Goal: Task Accomplishment & Management: Complete application form

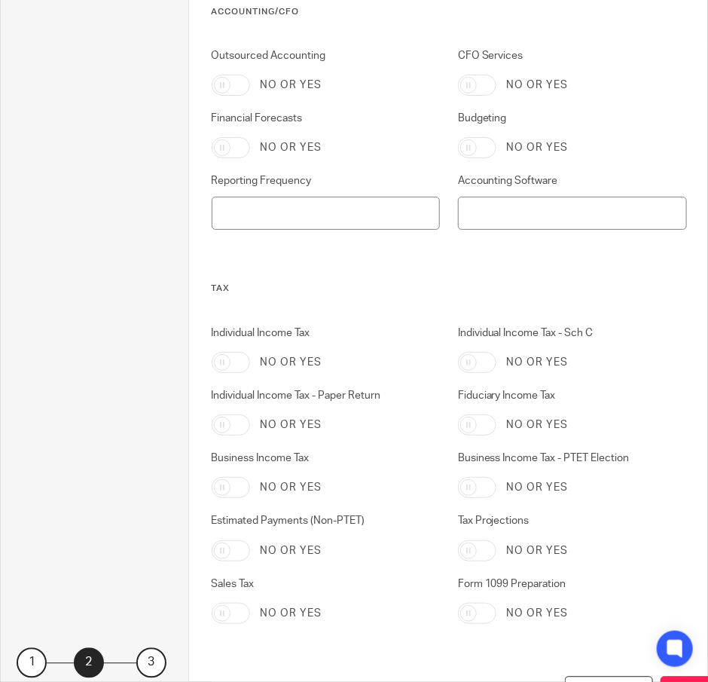
scroll to position [739, 0]
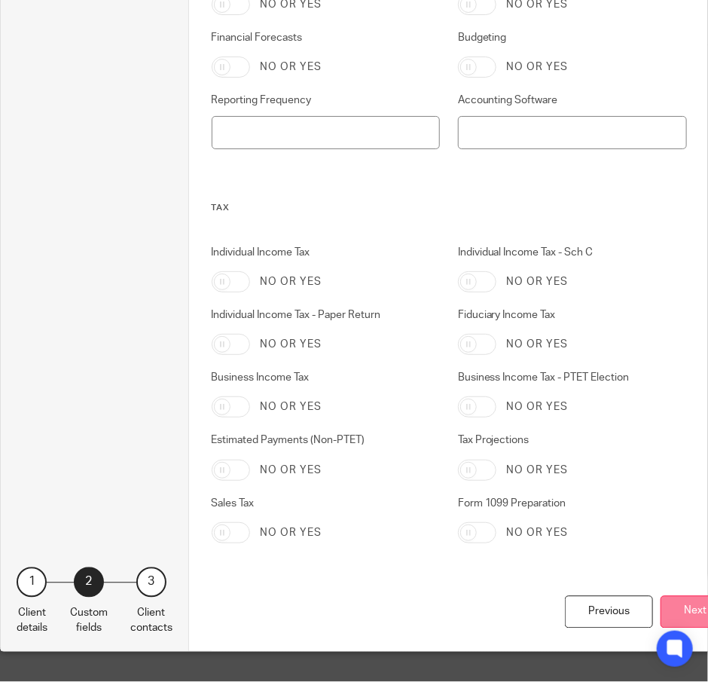
click at [674, 604] on button "Next" at bounding box center [695, 612] width 69 height 32
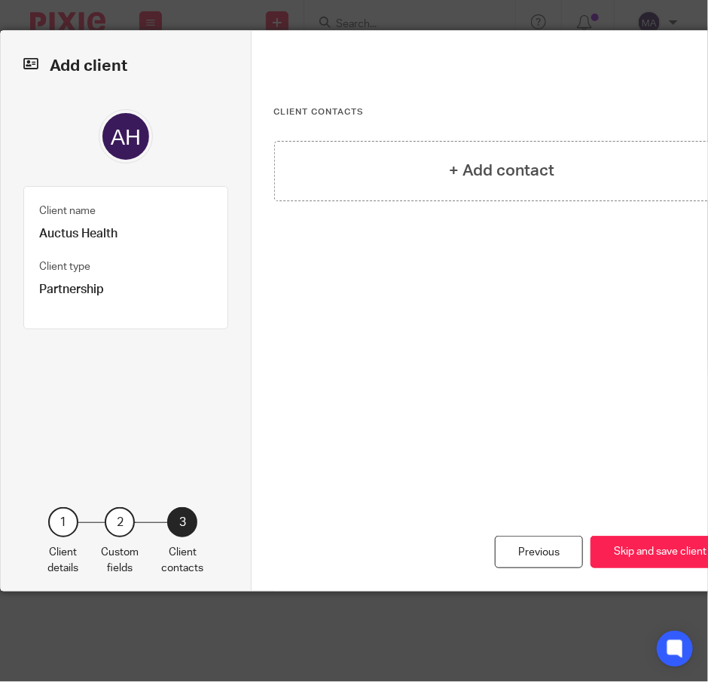
scroll to position [0, 0]
click at [639, 564] on button "Skip and save client" at bounding box center [660, 552] width 139 height 32
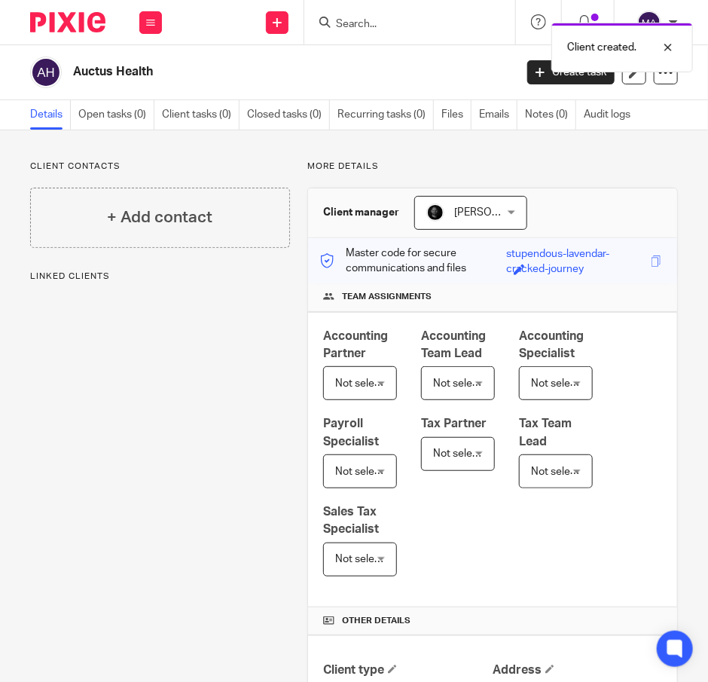
click at [371, 16] on div "Client created." at bounding box center [523, 43] width 339 height 57
click at [359, 26] on div "Client created." at bounding box center [523, 43] width 339 height 57
click at [365, 22] on div "Client created." at bounding box center [523, 43] width 339 height 57
click at [676, 47] on div at bounding box center [657, 47] width 41 height 18
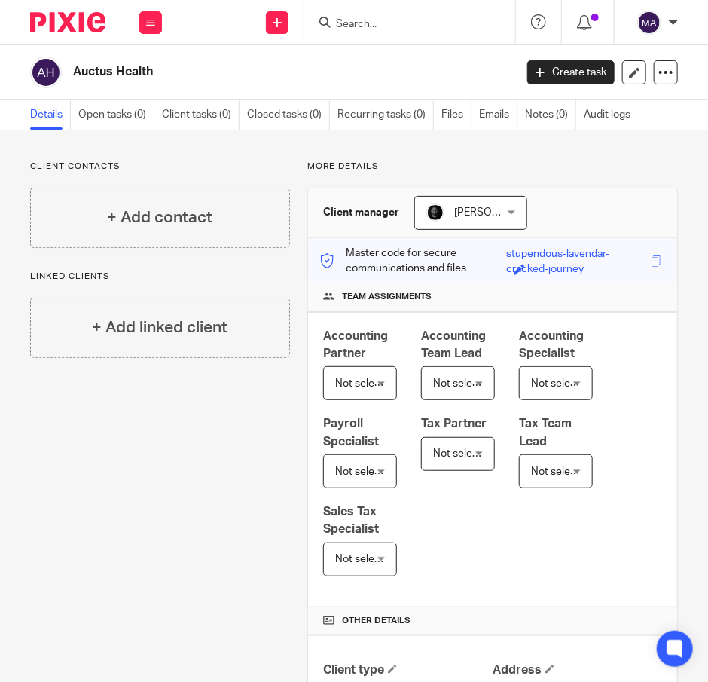
click at [409, 30] on input "Search" at bounding box center [403, 25] width 136 height 14
click at [393, 14] on form at bounding box center [415, 22] width 160 height 19
click at [384, 28] on input "Search" at bounding box center [403, 25] width 136 height 14
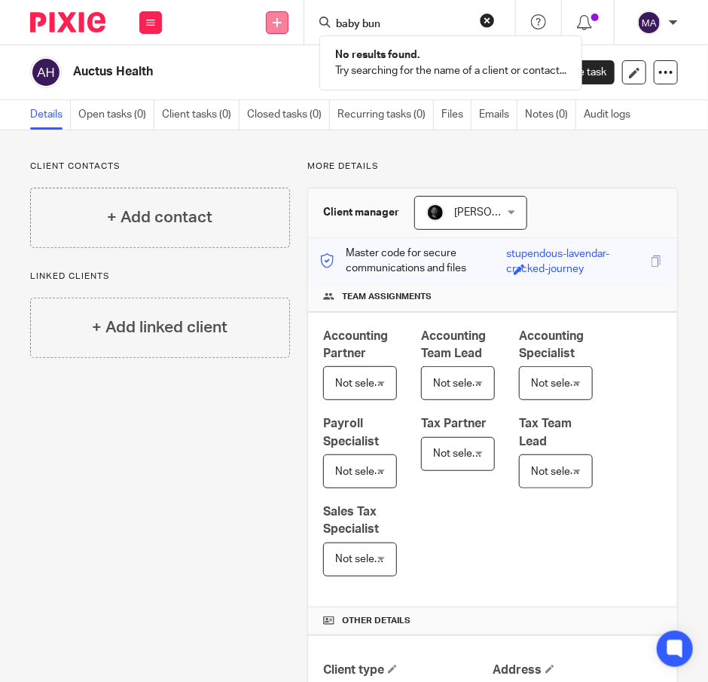
type input "baby bun"
click at [283, 24] on link at bounding box center [277, 22] width 23 height 23
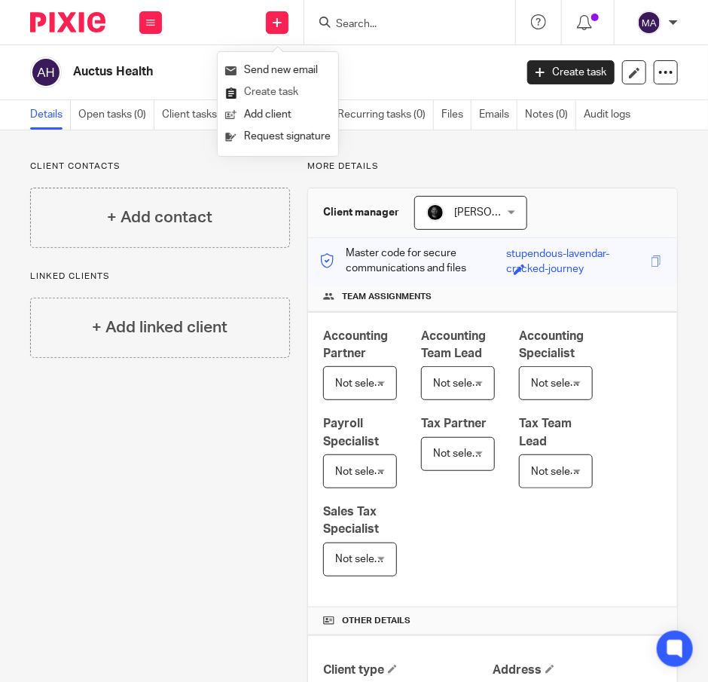
click at [283, 90] on link "Create task" at bounding box center [277, 92] width 105 height 22
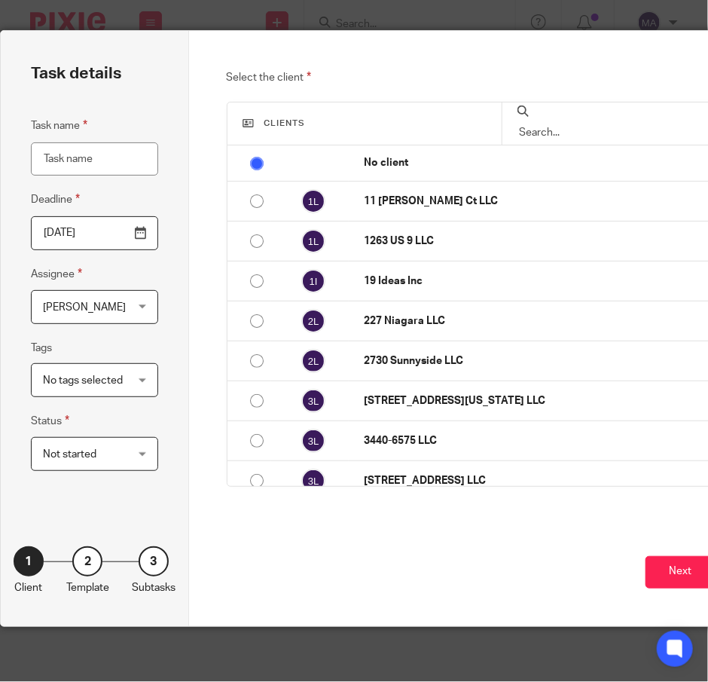
click at [604, 12] on div "Task details Task name Deadline 2025-10-13 Assignee Melanie Aguirre Melanie Agu…" at bounding box center [354, 341] width 708 height 682
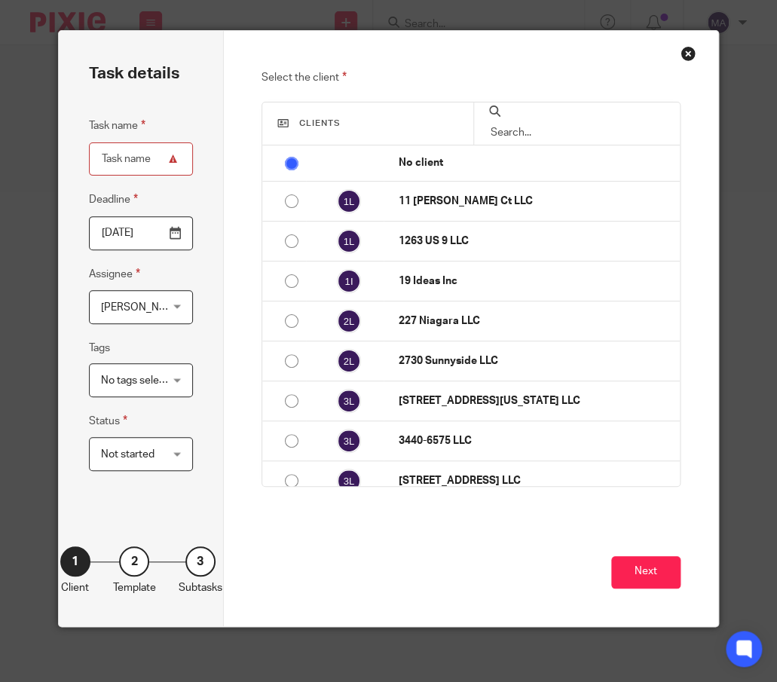
click at [686, 53] on div "Close this dialog window" at bounding box center [687, 53] width 15 height 15
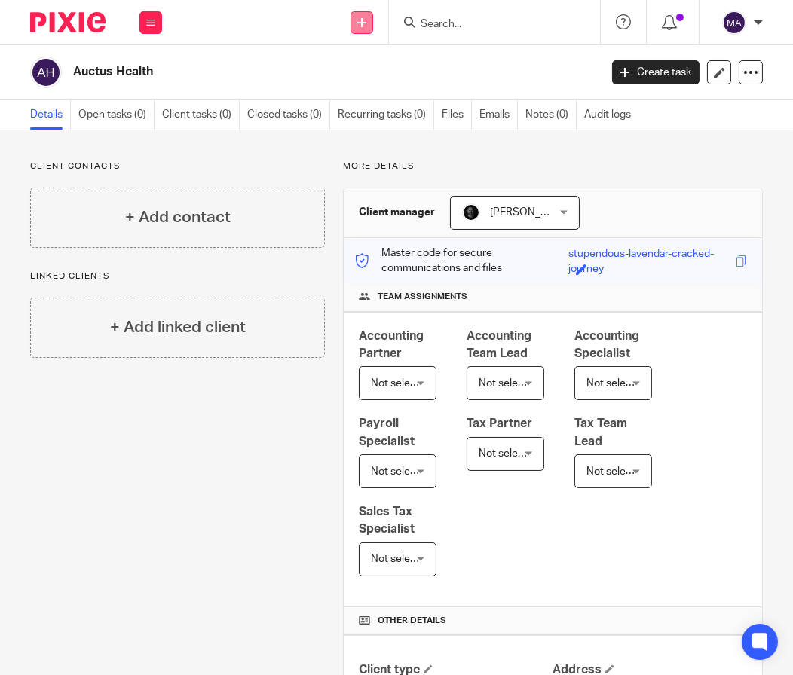
click at [356, 21] on link at bounding box center [361, 22] width 23 height 23
click at [368, 115] on link "Add client" at bounding box center [361, 115] width 105 height 22
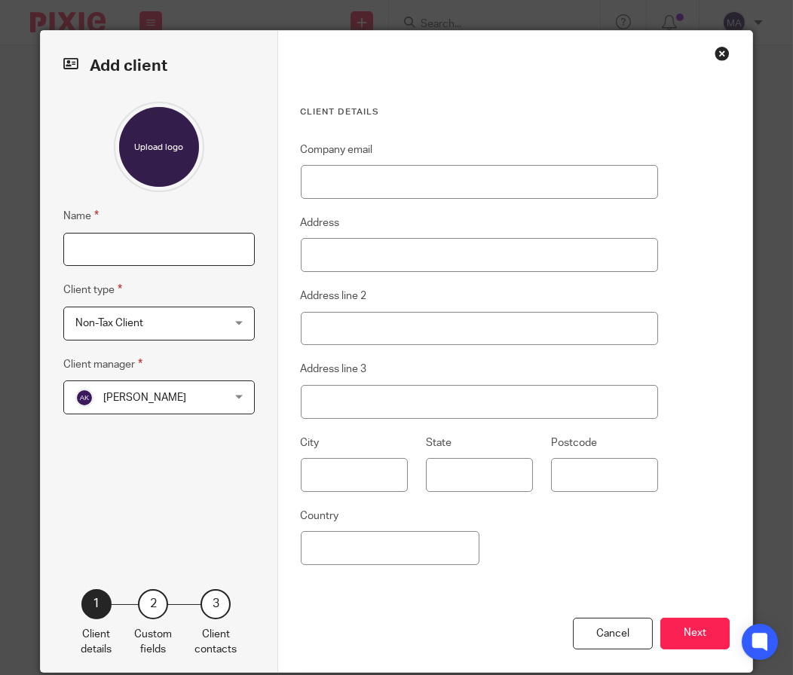
click at [189, 248] on input "Name" at bounding box center [158, 250] width 191 height 34
type input "Baby Bungalo"
click at [180, 387] on span "[PERSON_NAME]" at bounding box center [146, 397] width 143 height 32
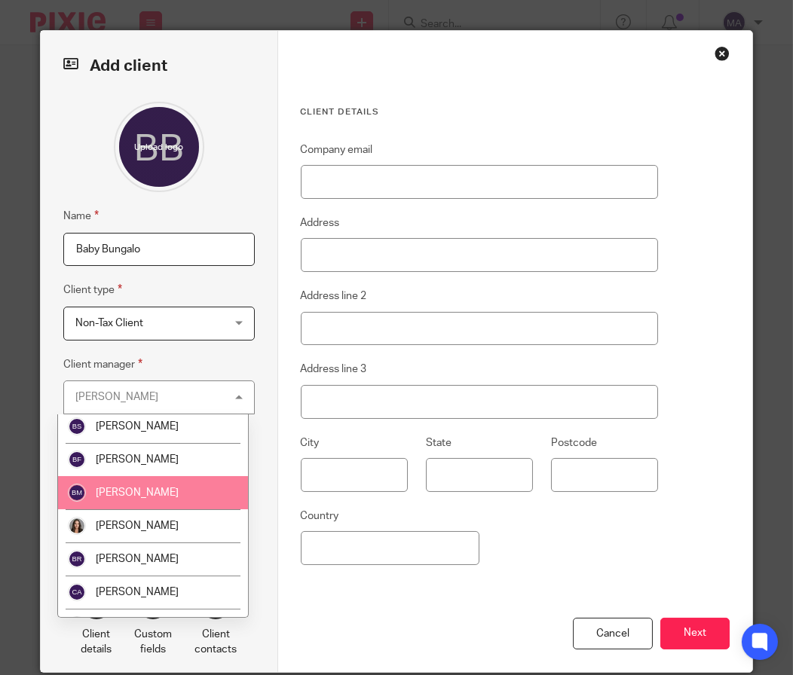
scroll to position [376, 0]
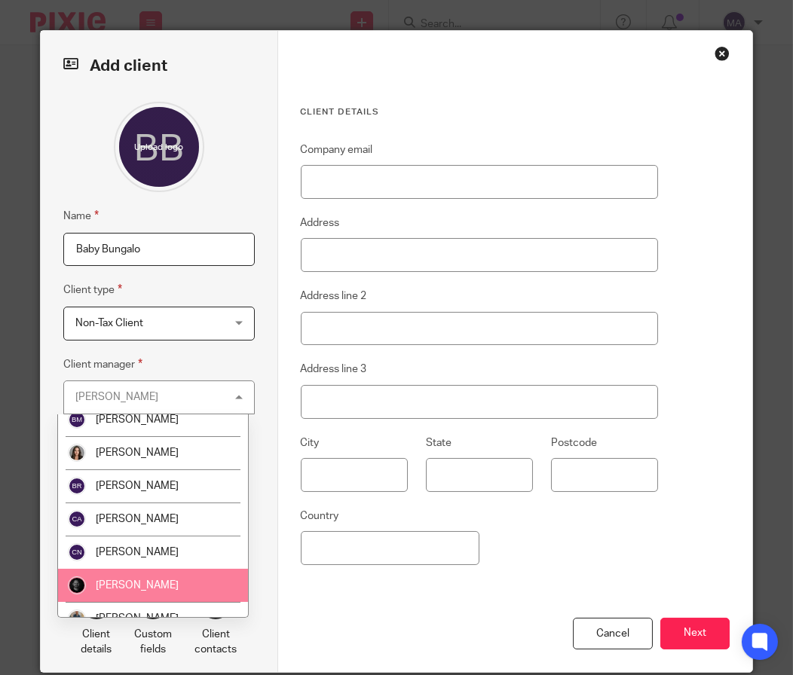
click at [109, 577] on li "[PERSON_NAME]" at bounding box center [153, 585] width 190 height 33
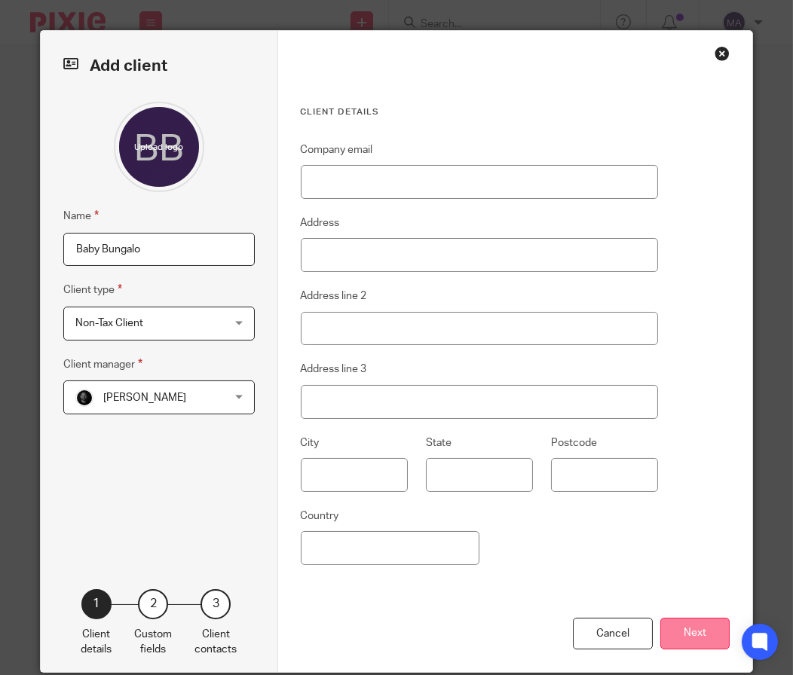
click at [690, 638] on button "Next" at bounding box center [694, 634] width 69 height 32
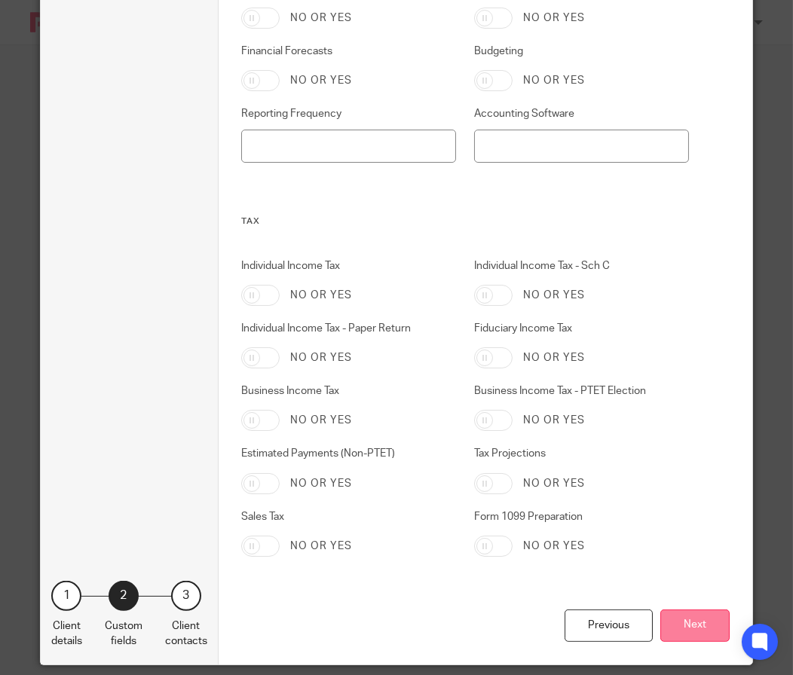
scroll to position [735, 0]
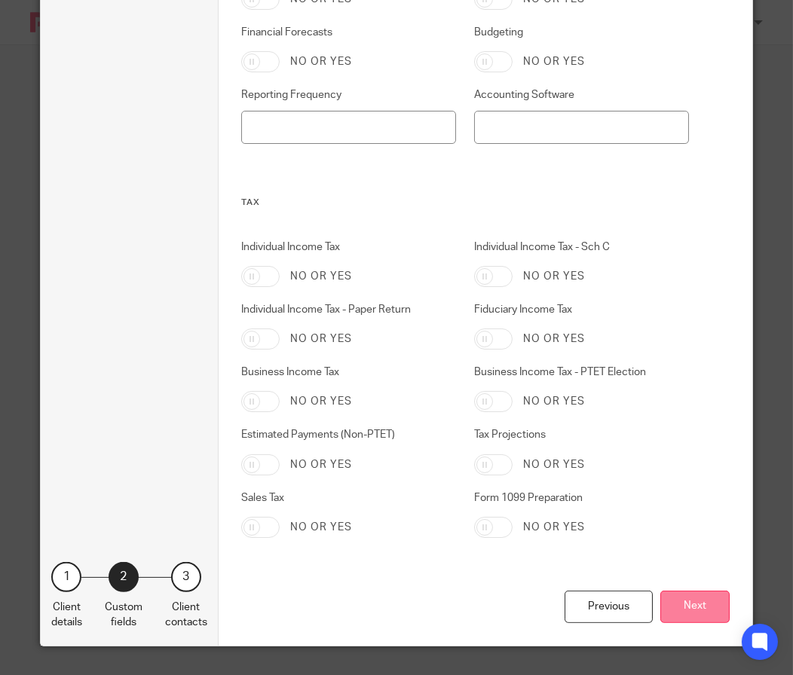
click at [689, 606] on button "Next" at bounding box center [694, 607] width 69 height 32
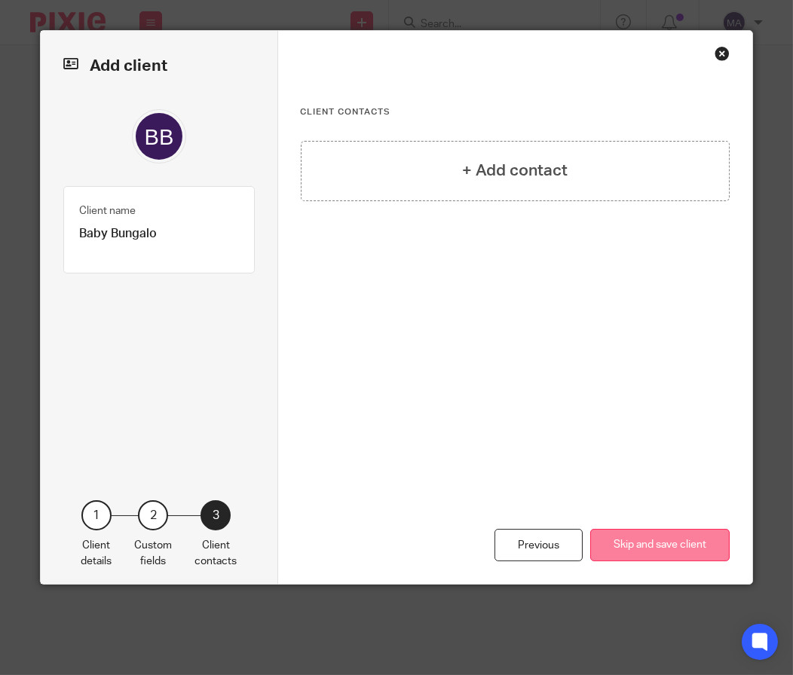
click at [620, 540] on button "Skip and save client" at bounding box center [659, 545] width 139 height 32
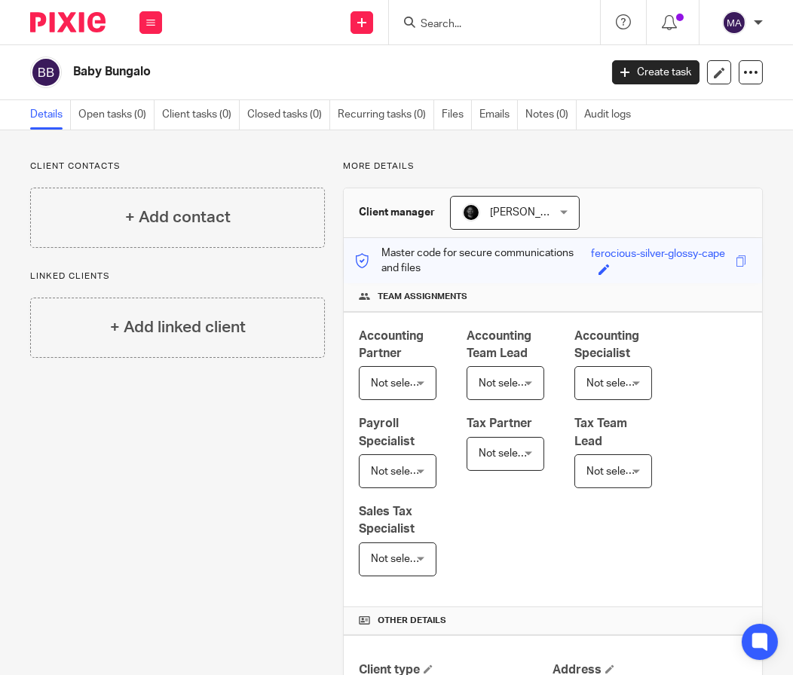
click at [434, 34] on div at bounding box center [494, 22] width 211 height 44
click at [457, 20] on input "Search" at bounding box center [487, 25] width 136 height 14
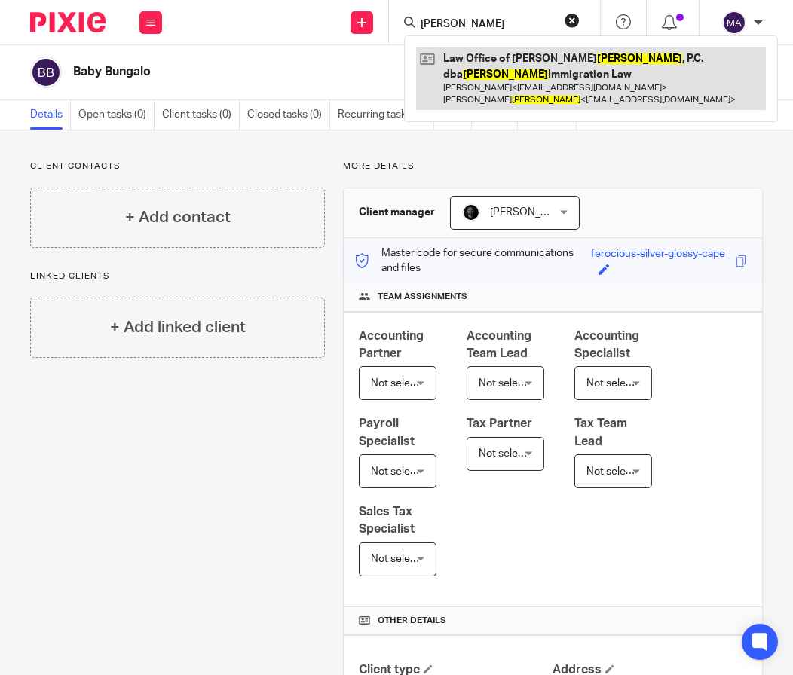
type input "berardi"
click at [615, 66] on link at bounding box center [591, 78] width 350 height 63
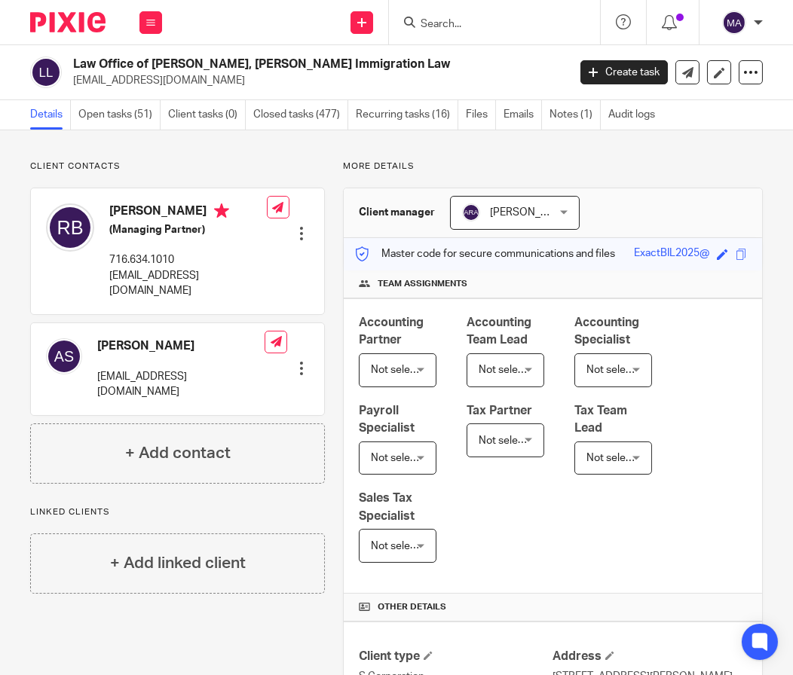
click at [489, 31] on form at bounding box center [499, 22] width 160 height 19
click at [496, 26] on input "Search" at bounding box center [487, 25] width 136 height 14
type input "b"
click at [370, 31] on link at bounding box center [361, 22] width 23 height 23
click at [368, 107] on link "Add client" at bounding box center [361, 115] width 105 height 22
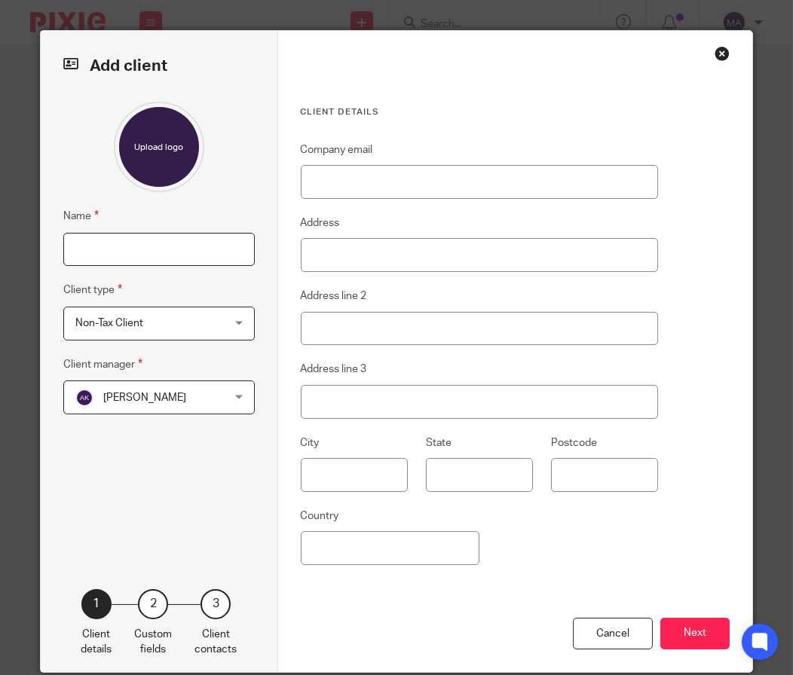
click at [145, 253] on input "Name" at bounding box center [158, 250] width 191 height 34
type input "BeFueled Sports Nutrition PLLC"
click at [165, 405] on span "[PERSON_NAME]" at bounding box center [146, 397] width 143 height 32
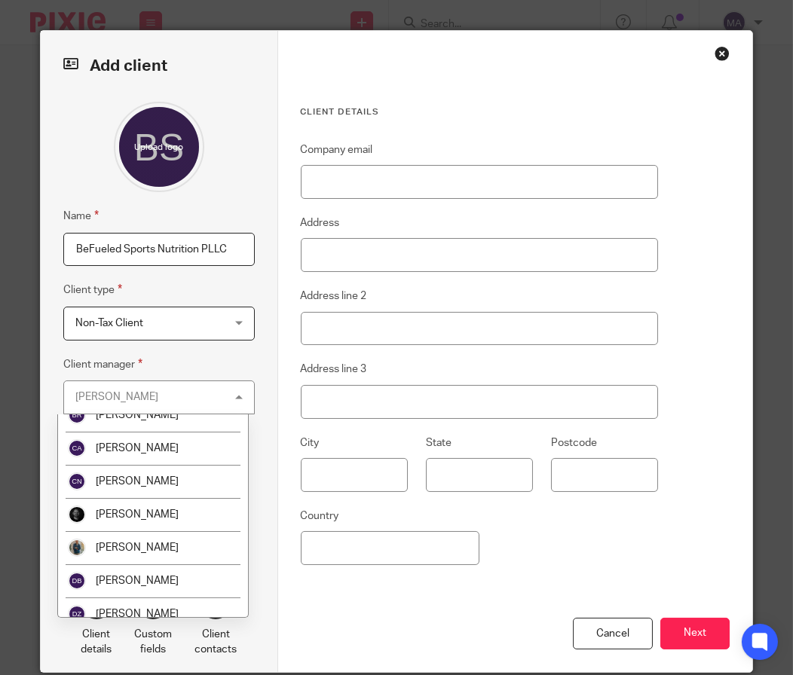
scroll to position [452, 0]
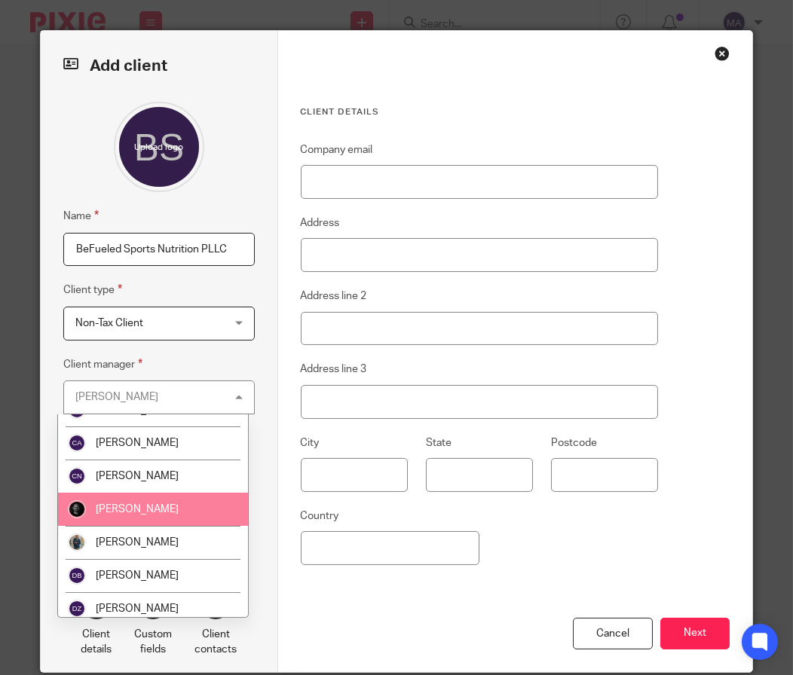
click at [163, 516] on li "[PERSON_NAME]" at bounding box center [153, 509] width 190 height 33
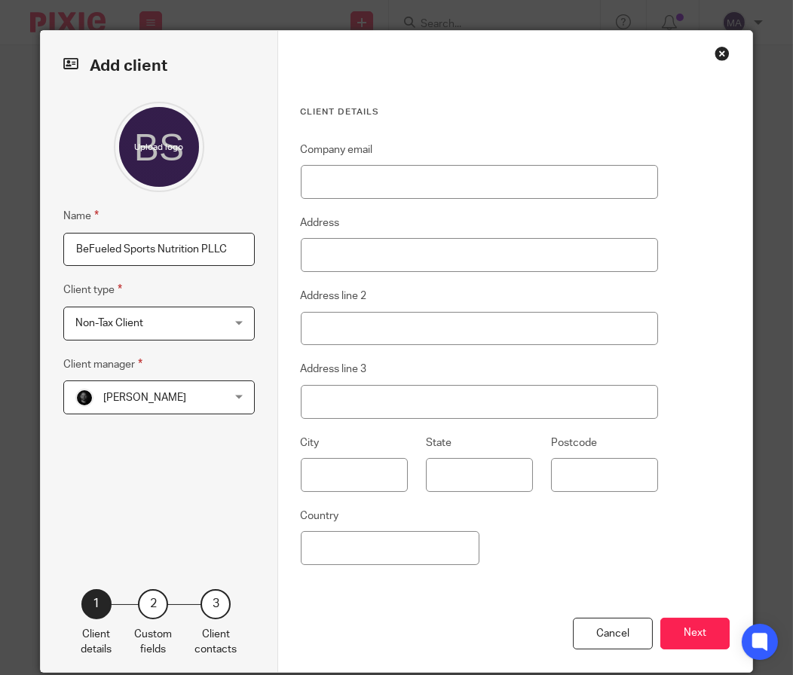
click at [198, 313] on span "Non-Tax Client" at bounding box center [146, 323] width 143 height 32
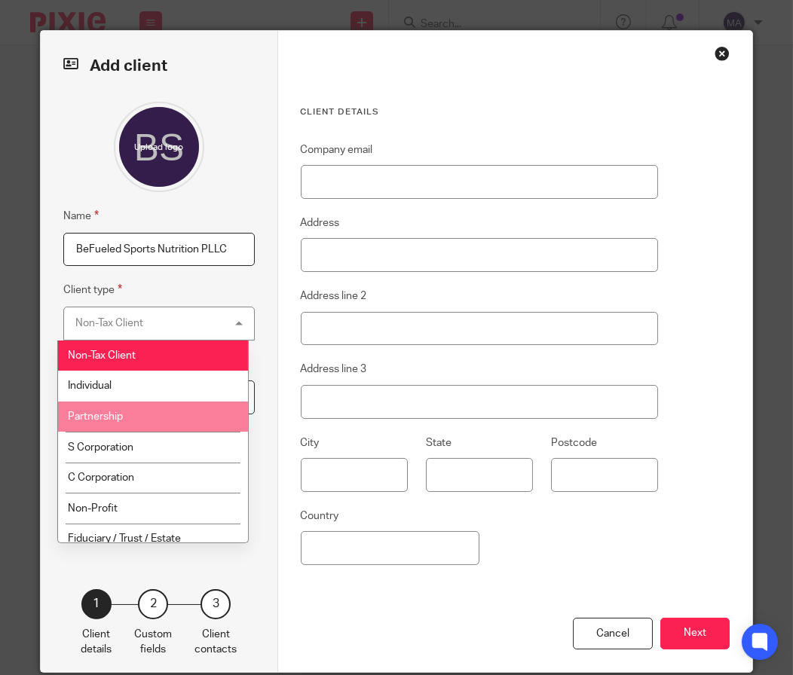
click at [191, 426] on li "Partnership" at bounding box center [153, 417] width 190 height 31
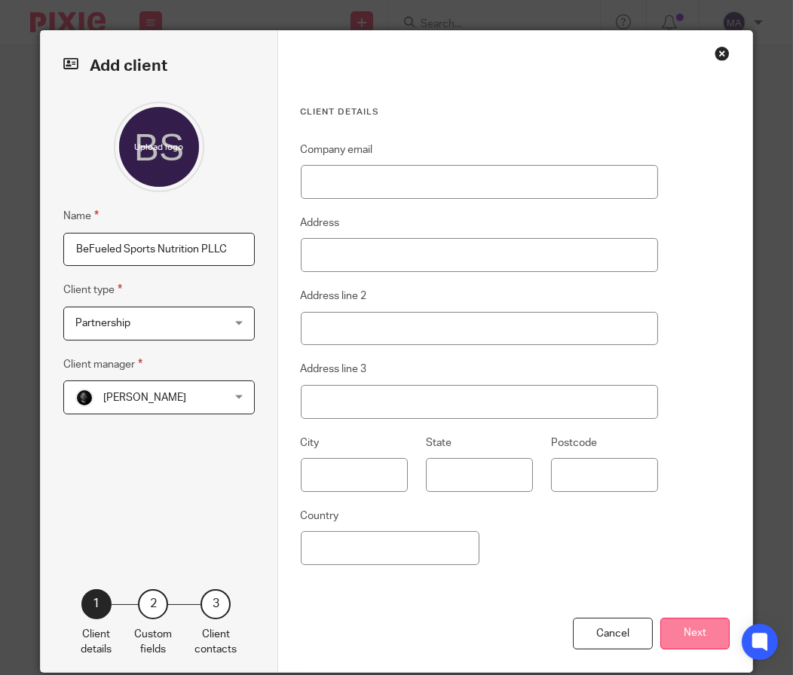
click at [689, 619] on button "Next" at bounding box center [694, 634] width 69 height 32
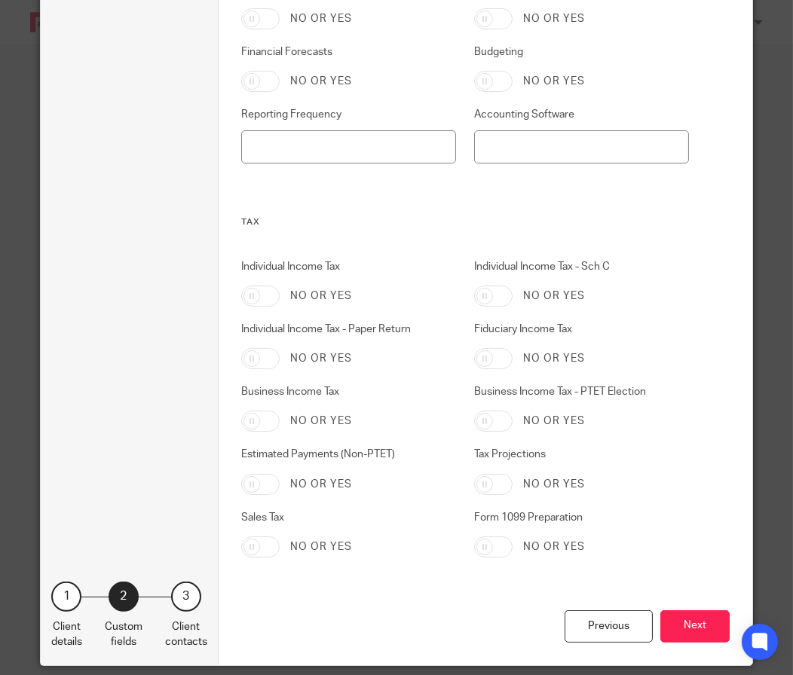
scroll to position [735, 0]
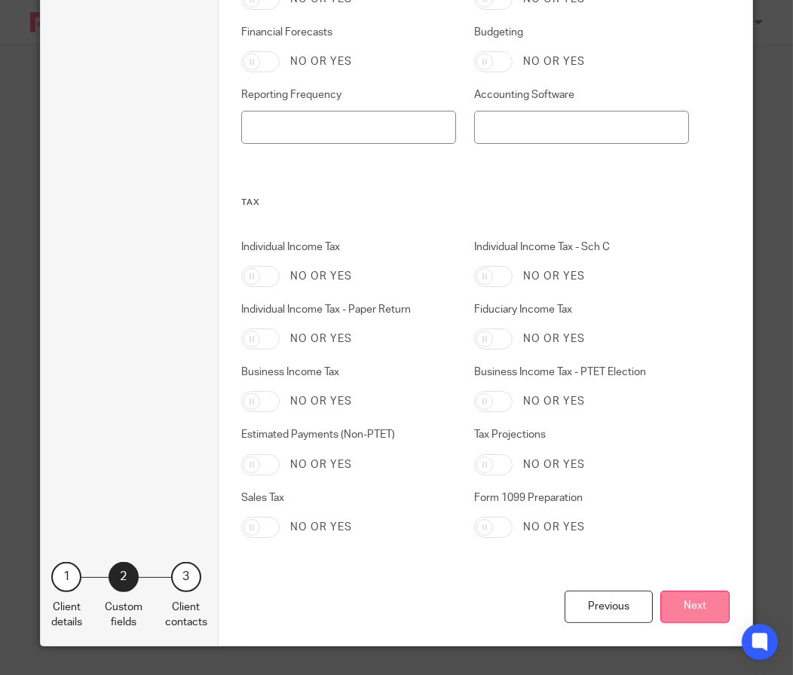
click at [677, 615] on button "Next" at bounding box center [694, 607] width 69 height 32
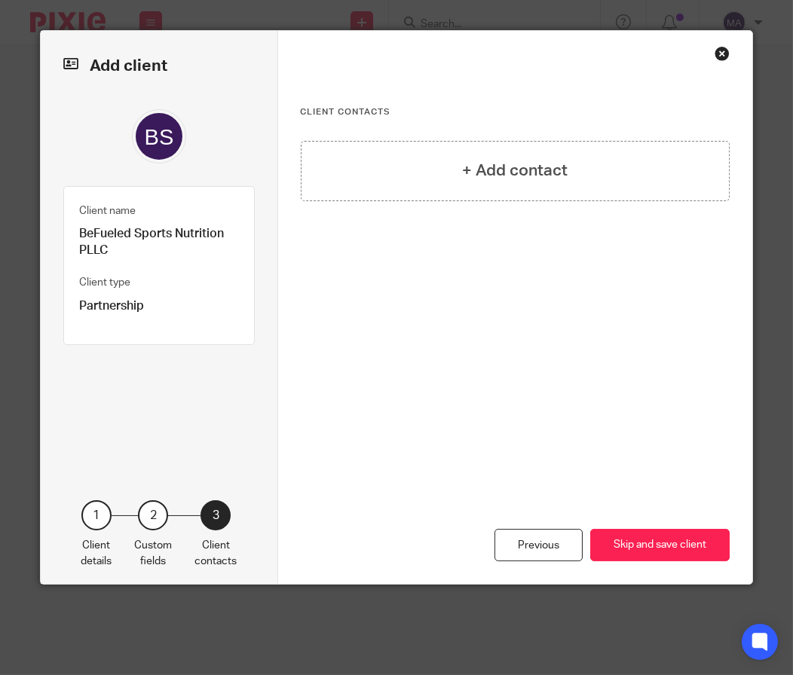
scroll to position [0, 0]
click at [689, 540] on button "Skip and save client" at bounding box center [659, 545] width 139 height 32
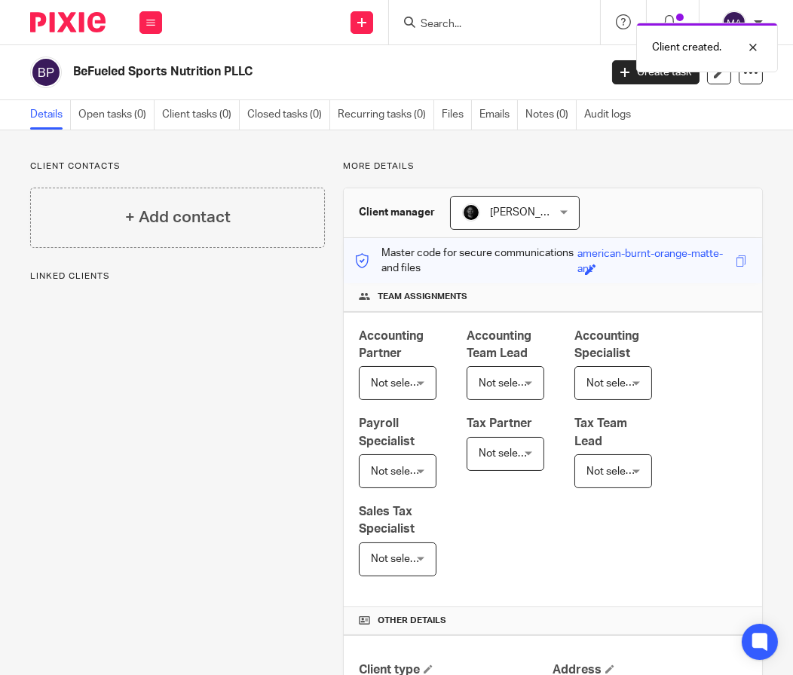
click at [422, 23] on div "Client created." at bounding box center [586, 43] width 381 height 57
click at [753, 43] on div at bounding box center [741, 47] width 41 height 18
click at [425, 27] on input "Search" at bounding box center [487, 25] width 136 height 14
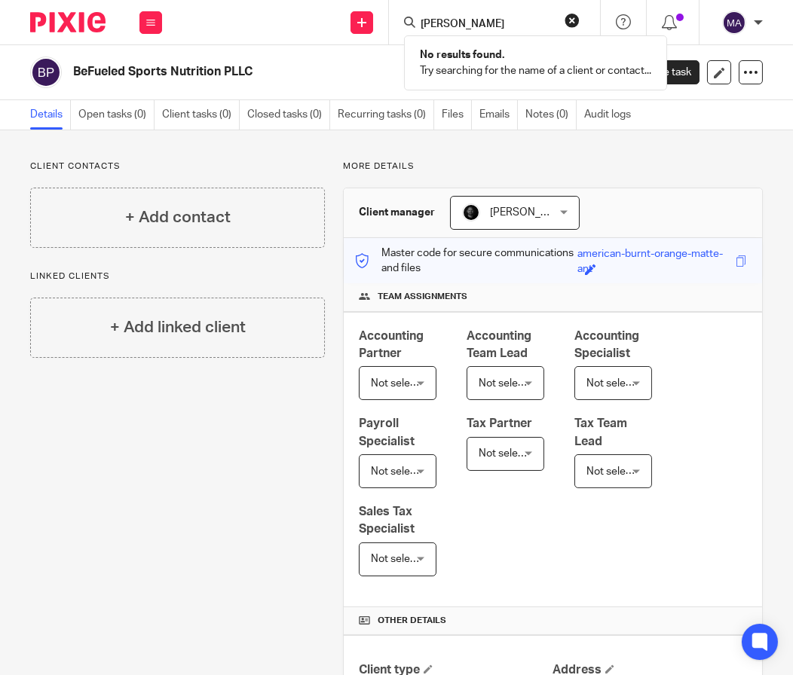
type input "jenna mu"
click at [349, 22] on div "Send new email Create task Add client Request signature" at bounding box center [361, 22] width 53 height 44
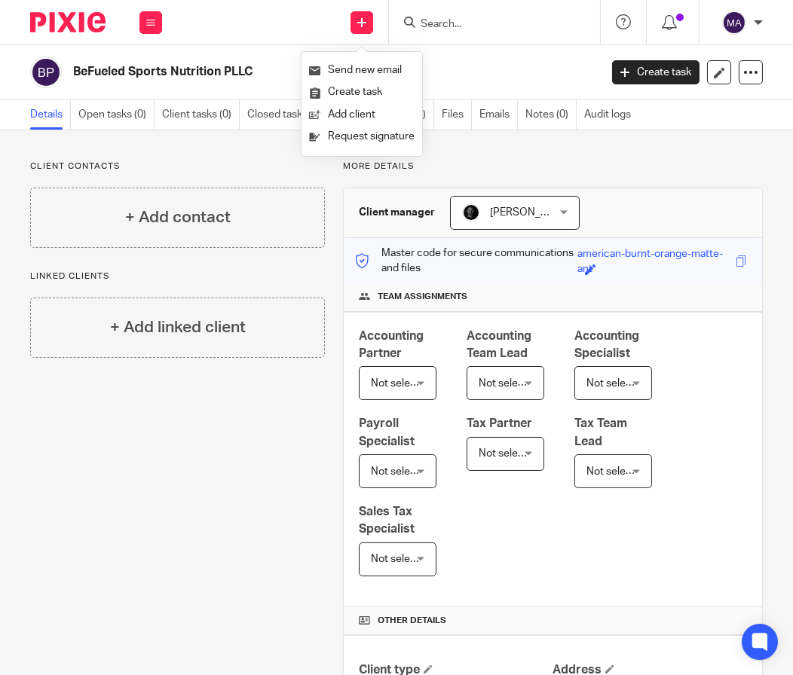
drag, startPoint x: 359, startPoint y: 22, endPoint x: 266, endPoint y: 0, distance: 96.0
click at [360, 22] on icon at bounding box center [361, 22] width 9 height 9
click at [362, 23] on icon at bounding box center [361, 22] width 9 height 9
click at [365, 113] on link "Add client" at bounding box center [361, 115] width 105 height 22
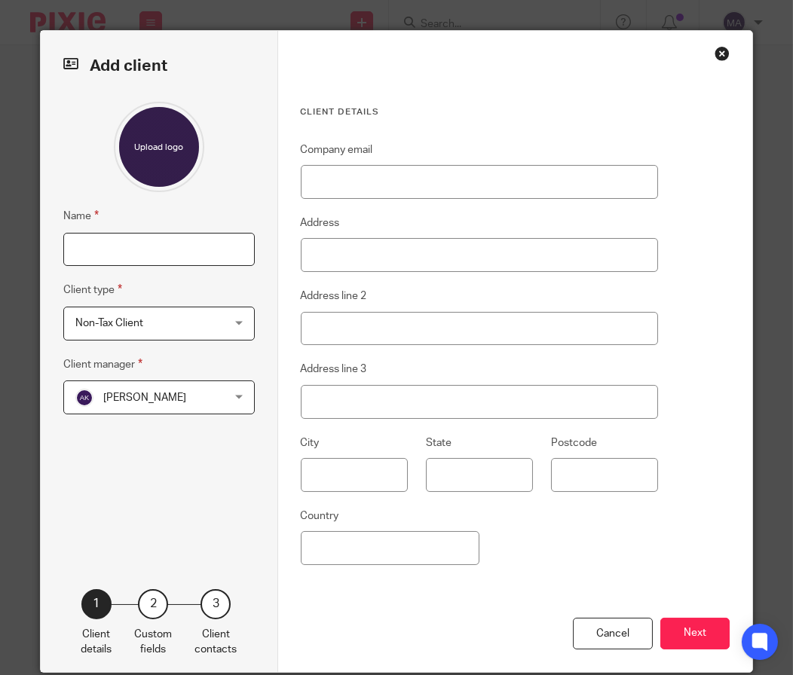
click at [185, 255] on input "Name" at bounding box center [158, 250] width 191 height 34
type input "[PERSON_NAME]"
click at [192, 329] on span "Non-Tax Client" at bounding box center [146, 323] width 143 height 32
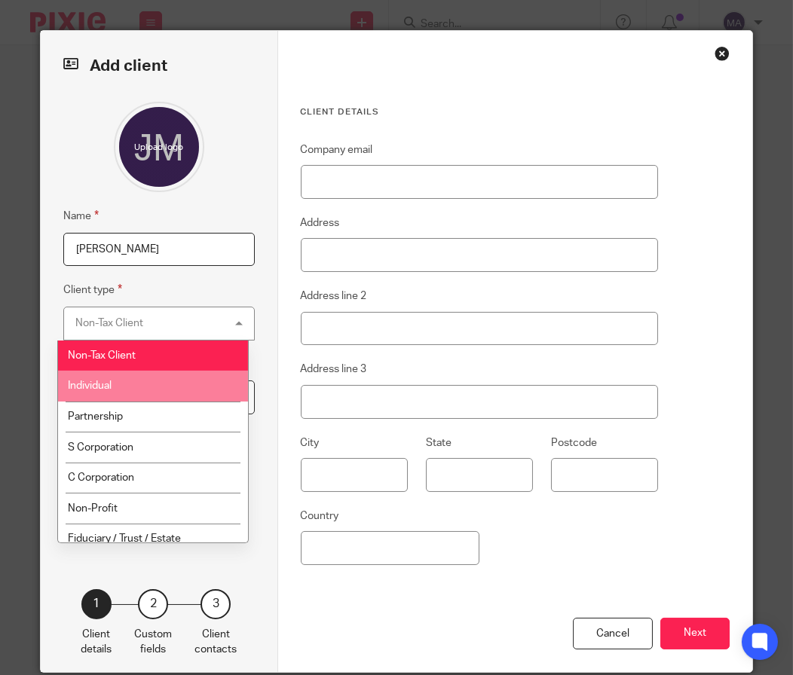
click at [188, 391] on li "Individual" at bounding box center [153, 386] width 190 height 31
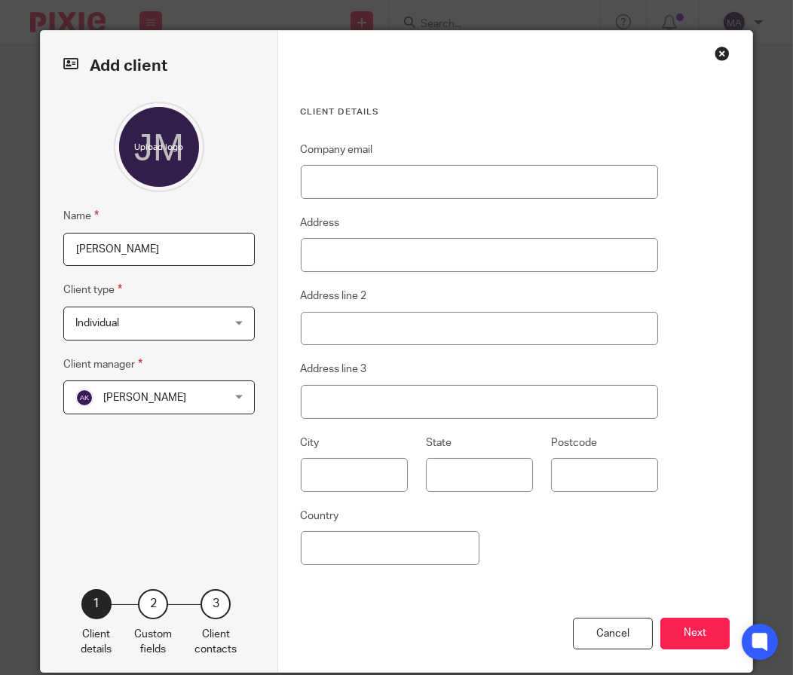
click at [187, 404] on span "[PERSON_NAME]" at bounding box center [146, 397] width 143 height 32
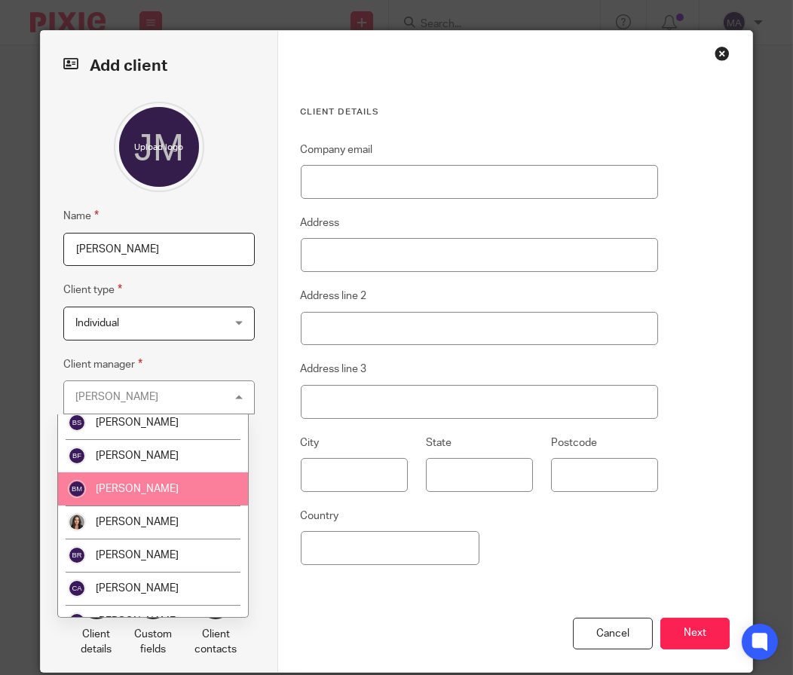
scroll to position [376, 0]
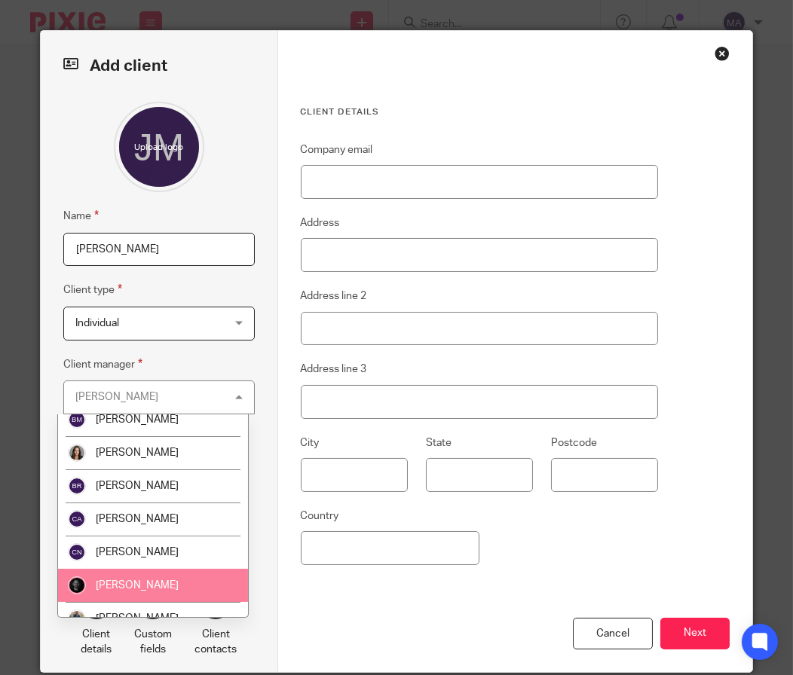
click at [153, 574] on li "[PERSON_NAME]" at bounding box center [153, 585] width 190 height 33
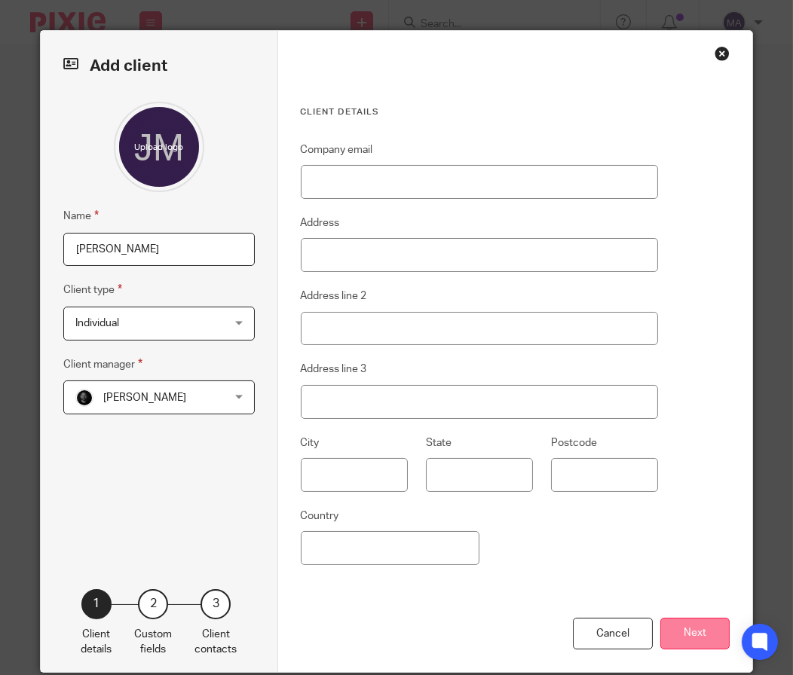
click at [692, 644] on button "Next" at bounding box center [694, 634] width 69 height 32
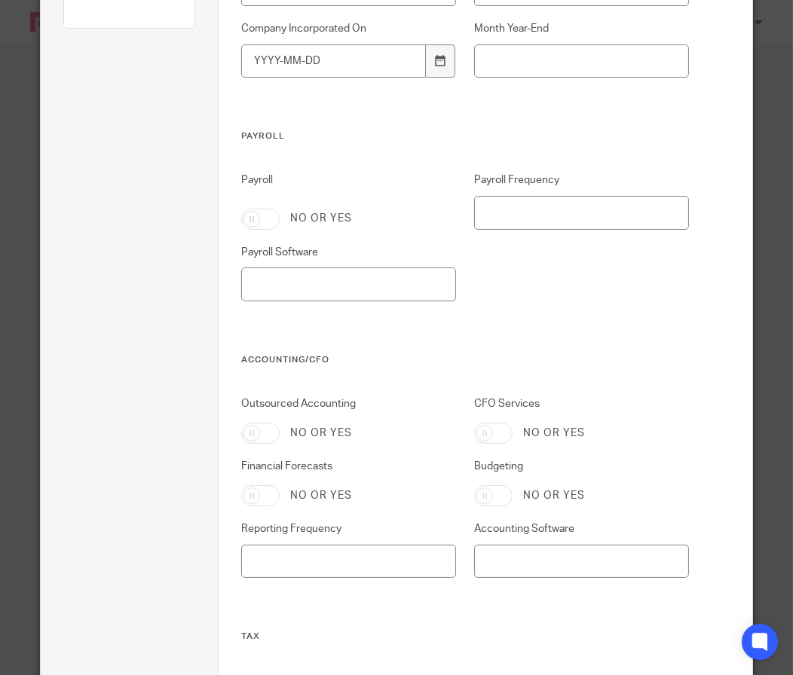
scroll to position [678, 0]
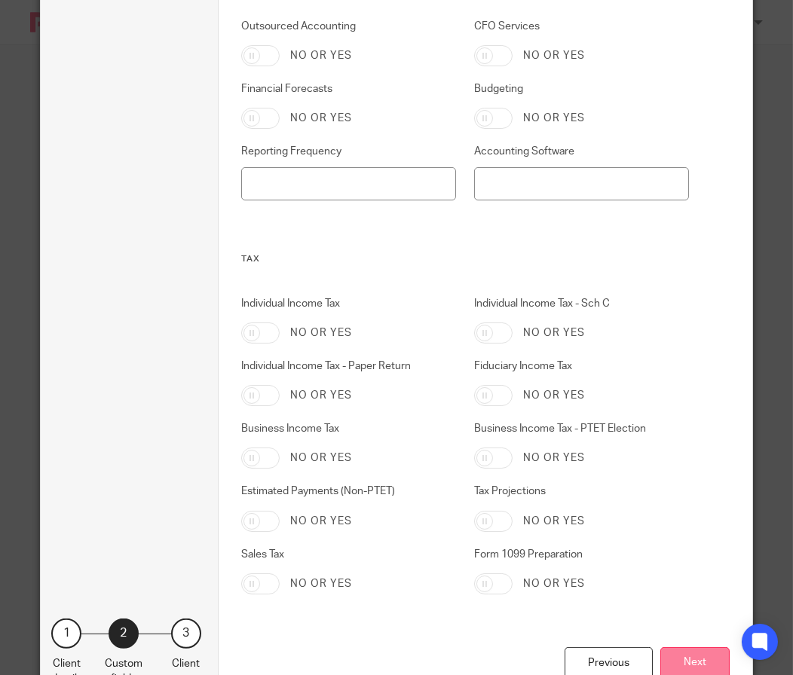
click at [692, 658] on button "Next" at bounding box center [694, 663] width 69 height 32
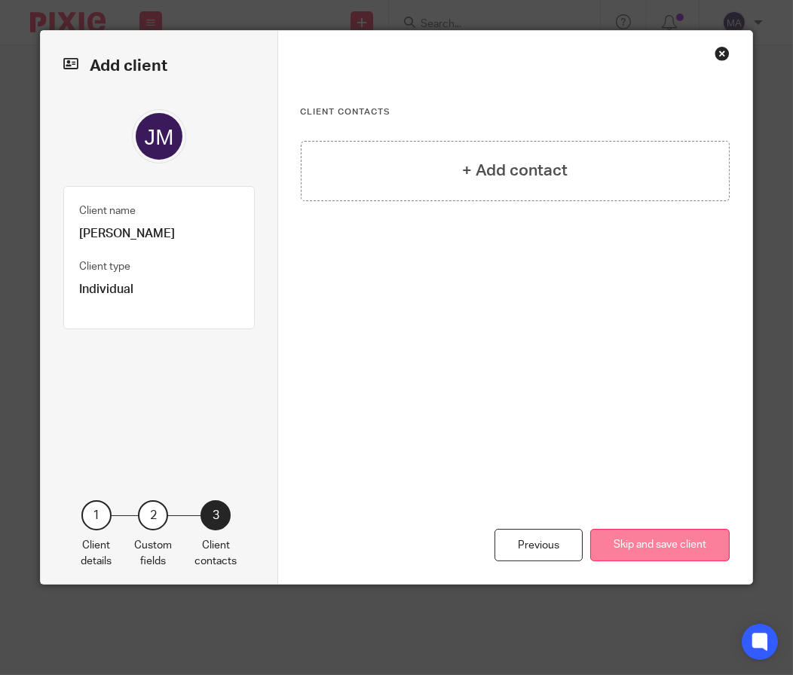
click at [695, 550] on button "Skip and save client" at bounding box center [659, 545] width 139 height 32
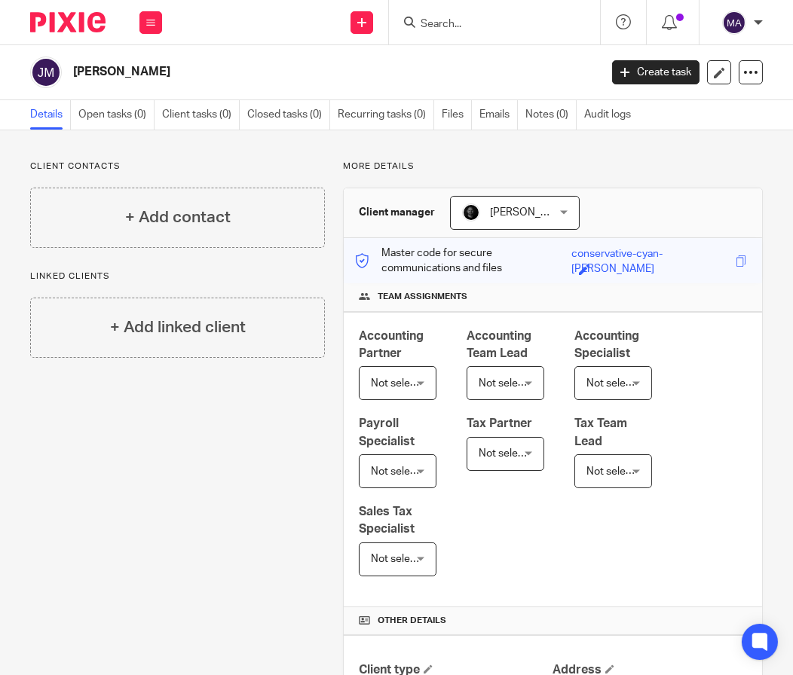
click at [448, 14] on form at bounding box center [499, 22] width 160 height 19
click at [443, 24] on input "Search" at bounding box center [487, 25] width 136 height 14
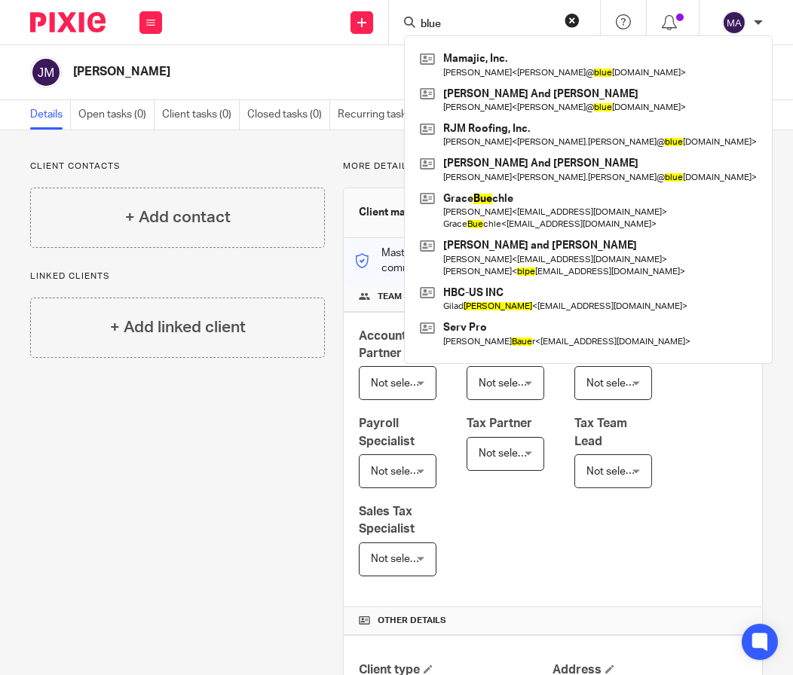
type input "blue"
click at [570, 25] on button "reset" at bounding box center [571, 20] width 15 height 15
click at [478, 34] on div "Mamajic, Inc. Mike Marrinucci < mike@ blue oxroof.com > Michael M. And Rene J. …" at bounding box center [494, 22] width 211 height 44
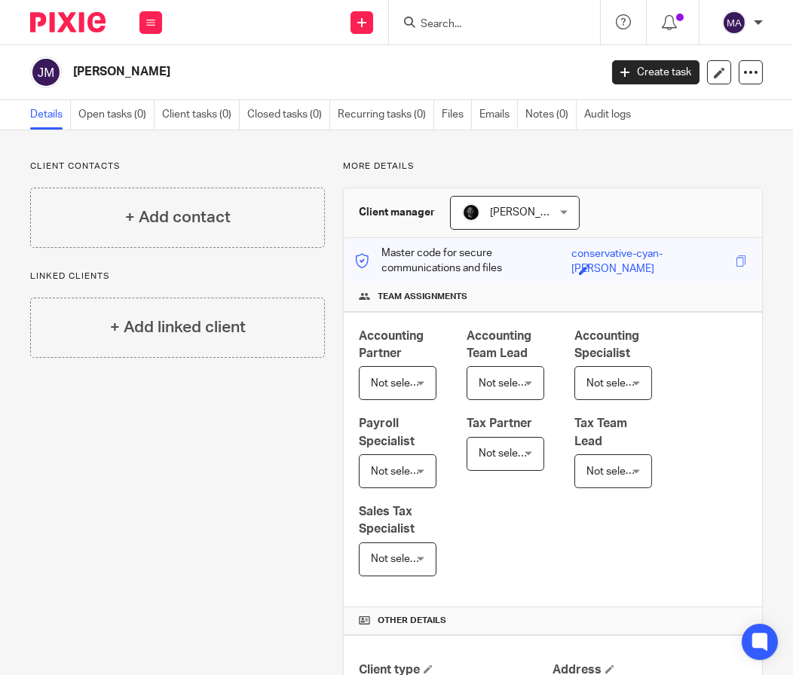
click at [496, 20] on input "Search" at bounding box center [487, 25] width 136 height 14
type input "bocce"
click at [359, 24] on icon at bounding box center [361, 22] width 9 height 9
click at [384, 115] on link "Add client" at bounding box center [361, 115] width 105 height 22
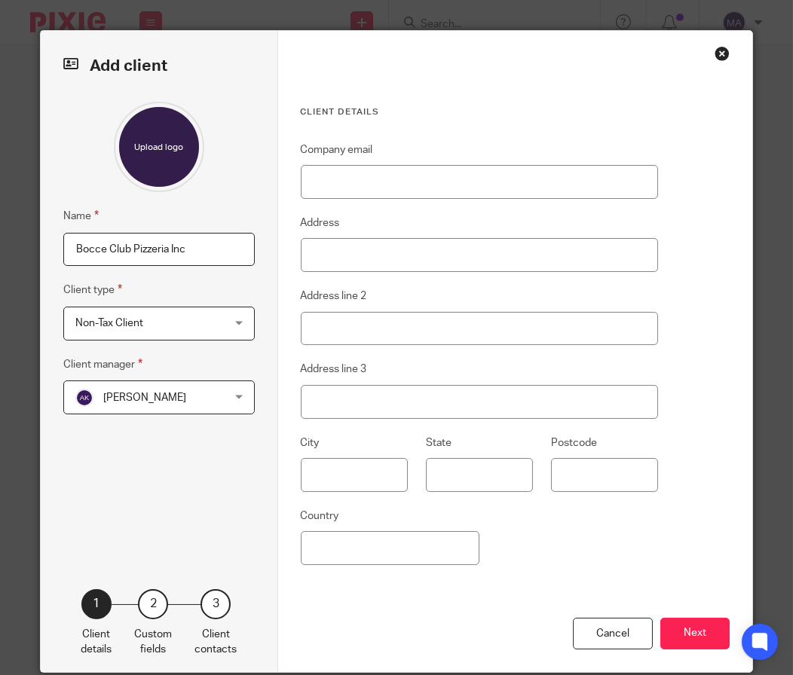
type input "Bocce Club Pizzeria Inc"
click at [211, 391] on span "[PERSON_NAME]" at bounding box center [146, 397] width 143 height 32
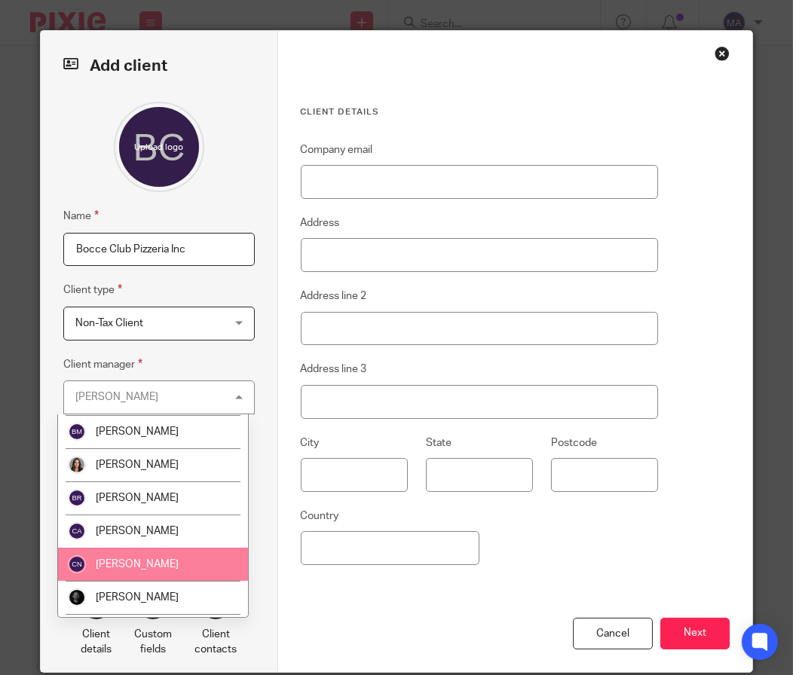
scroll to position [376, 0]
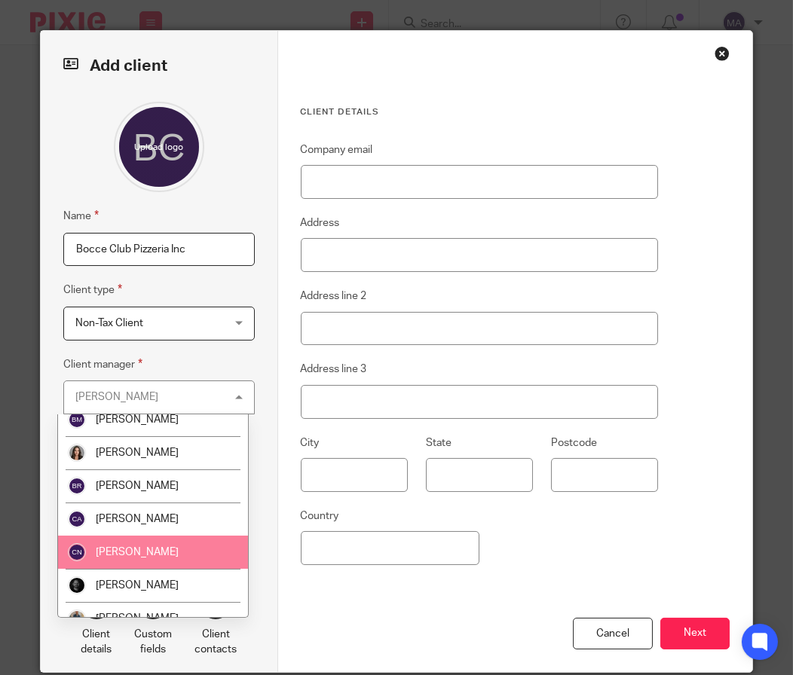
click at [170, 570] on li "[PERSON_NAME]" at bounding box center [153, 585] width 190 height 33
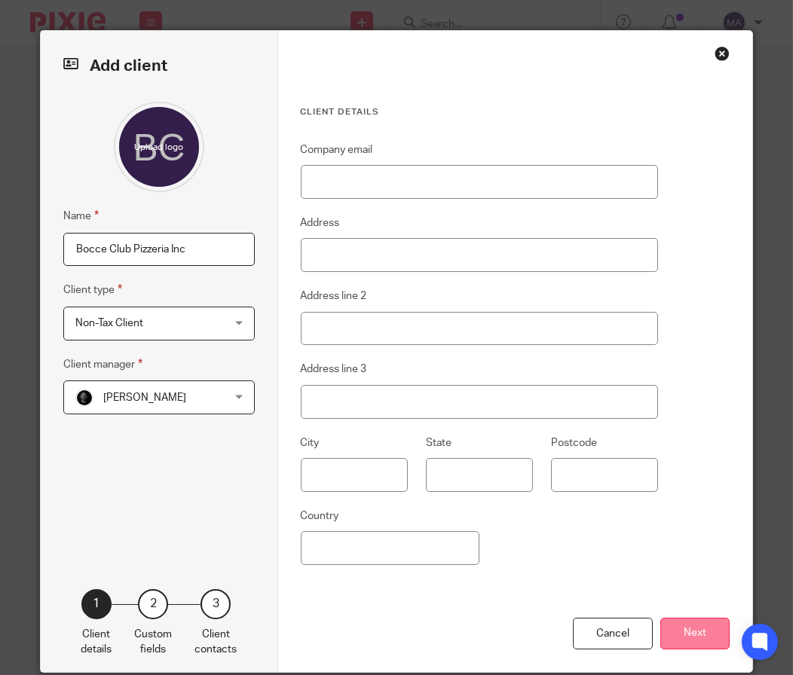
click at [701, 633] on button "Next" at bounding box center [694, 634] width 69 height 32
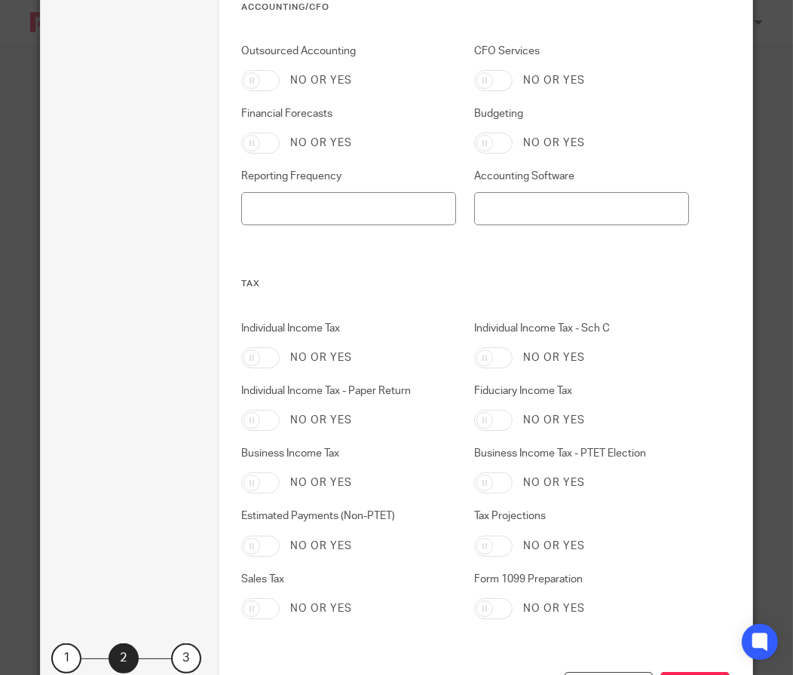
scroll to position [735, 0]
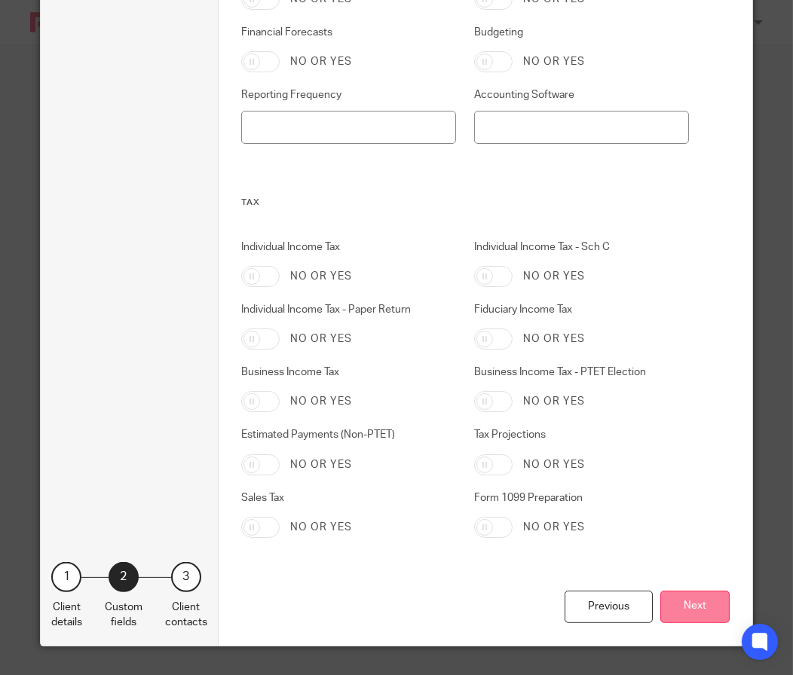
click at [713, 612] on button "Next" at bounding box center [694, 607] width 69 height 32
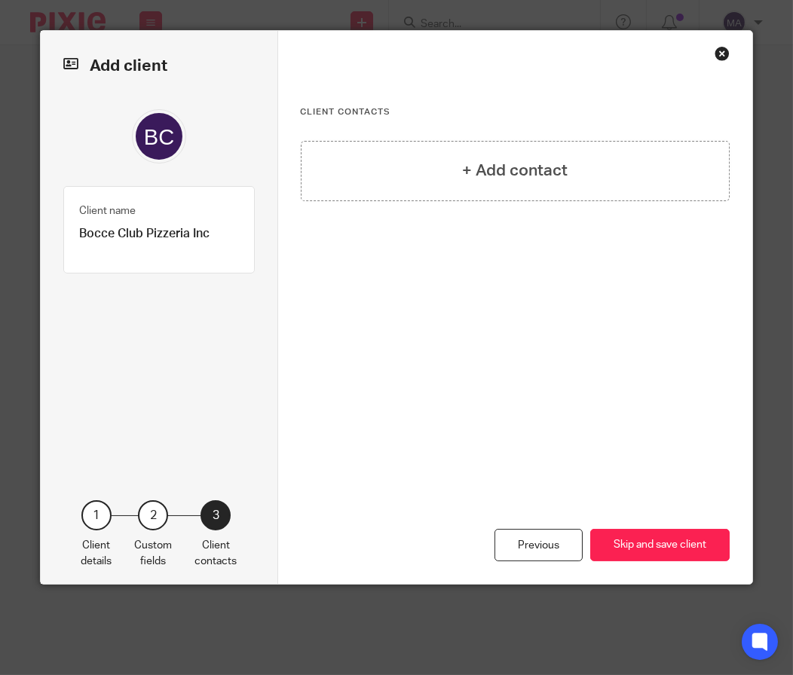
scroll to position [0, 0]
click at [672, 552] on button "Skip and save client" at bounding box center [659, 545] width 139 height 32
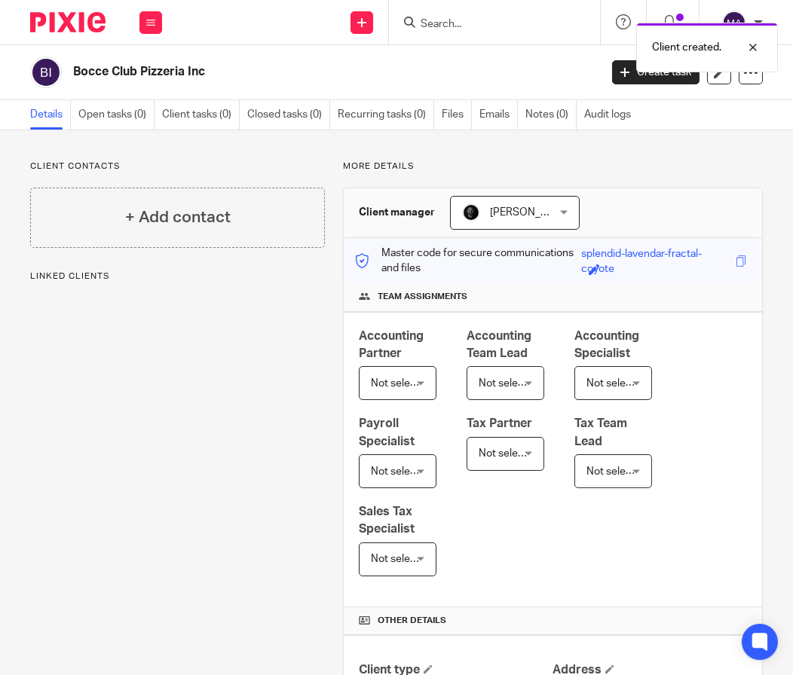
click at [455, 26] on div "Client created." at bounding box center [586, 43] width 381 height 57
click at [459, 23] on div "Client created." at bounding box center [586, 43] width 381 height 57
click at [756, 47] on div at bounding box center [741, 47] width 41 height 18
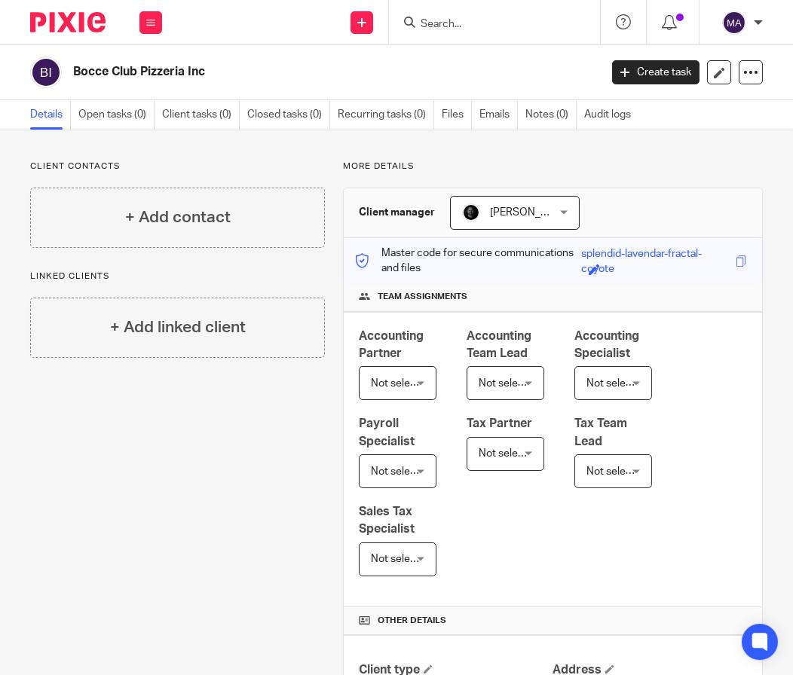
click at [437, 17] on div "Client created." at bounding box center [586, 43] width 381 height 57
click at [433, 23] on input "Search" at bounding box center [487, 25] width 136 height 14
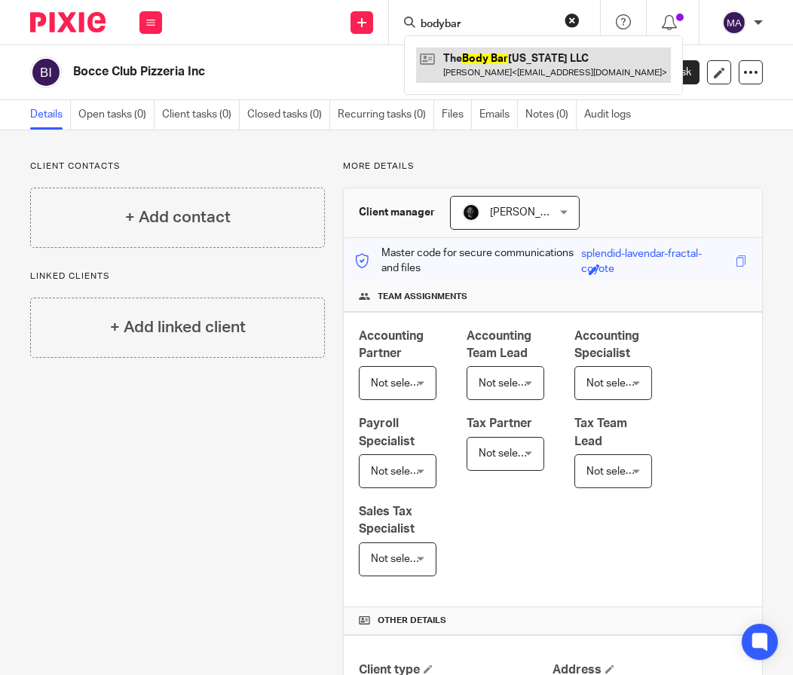
type input "bodybar"
click at [530, 57] on link at bounding box center [543, 64] width 255 height 35
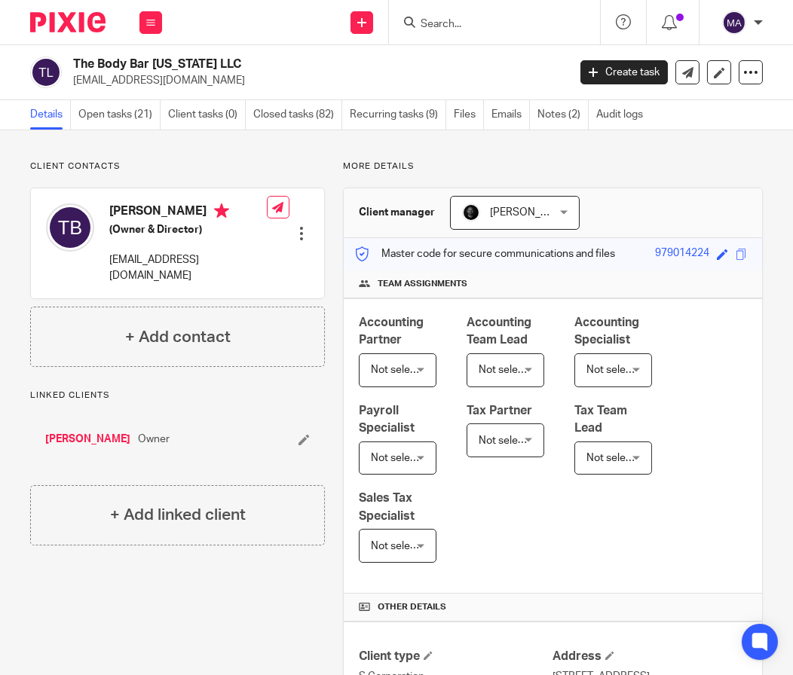
click at [478, 31] on form at bounding box center [499, 22] width 160 height 19
click at [446, 27] on input "Search" at bounding box center [487, 25] width 136 height 14
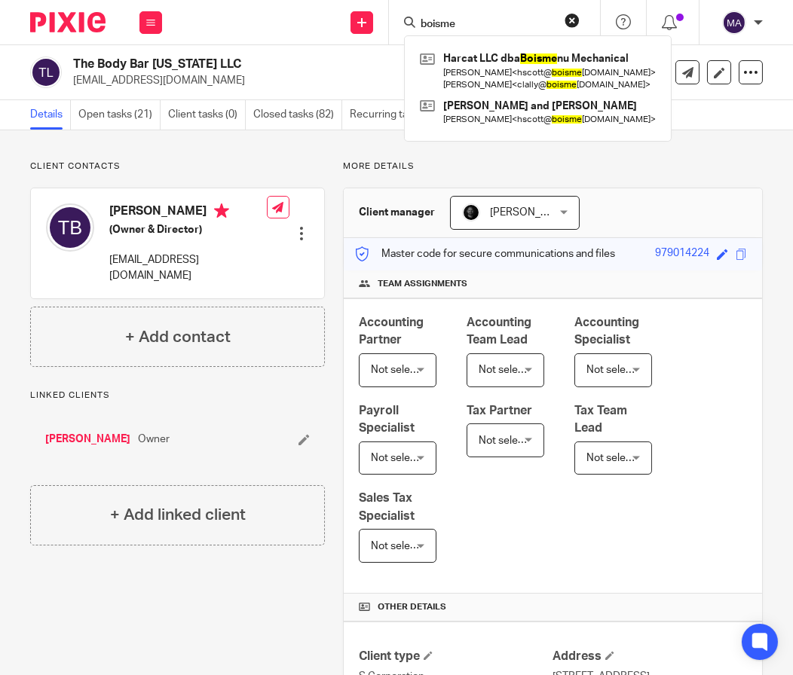
type input "boisme"
click at [571, 24] on button "reset" at bounding box center [571, 20] width 15 height 15
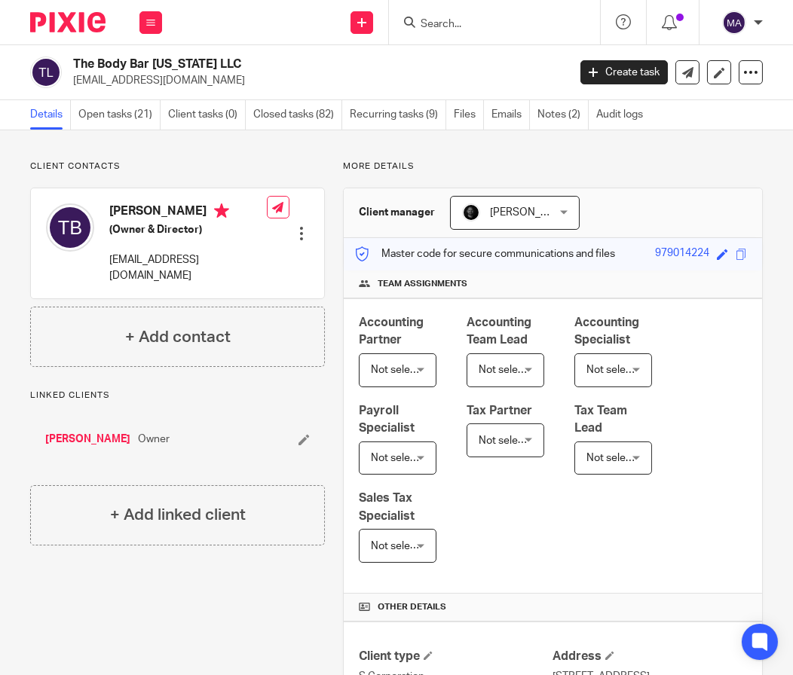
click at [494, 28] on input "Search" at bounding box center [487, 25] width 136 height 14
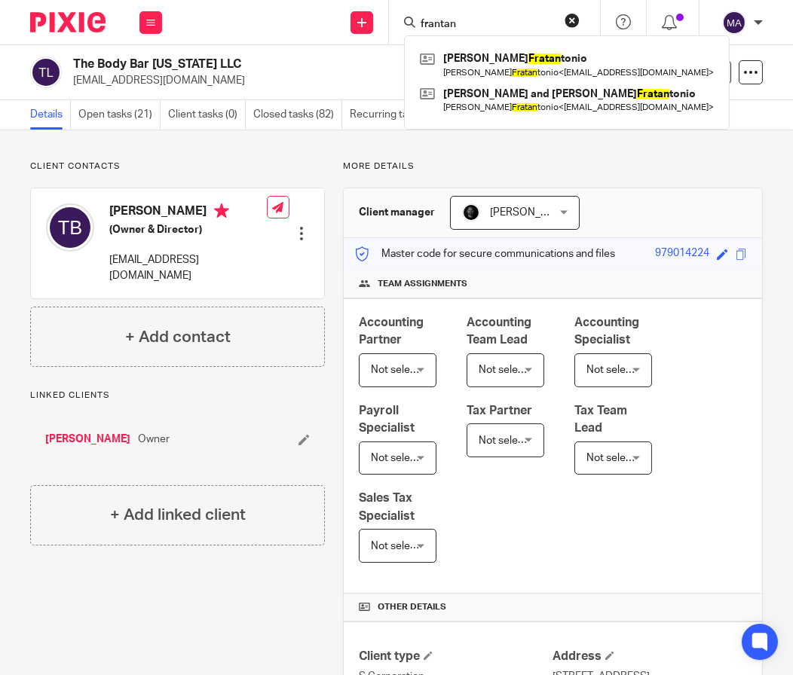
type input "frantan"
click at [572, 22] on button "reset" at bounding box center [571, 20] width 15 height 15
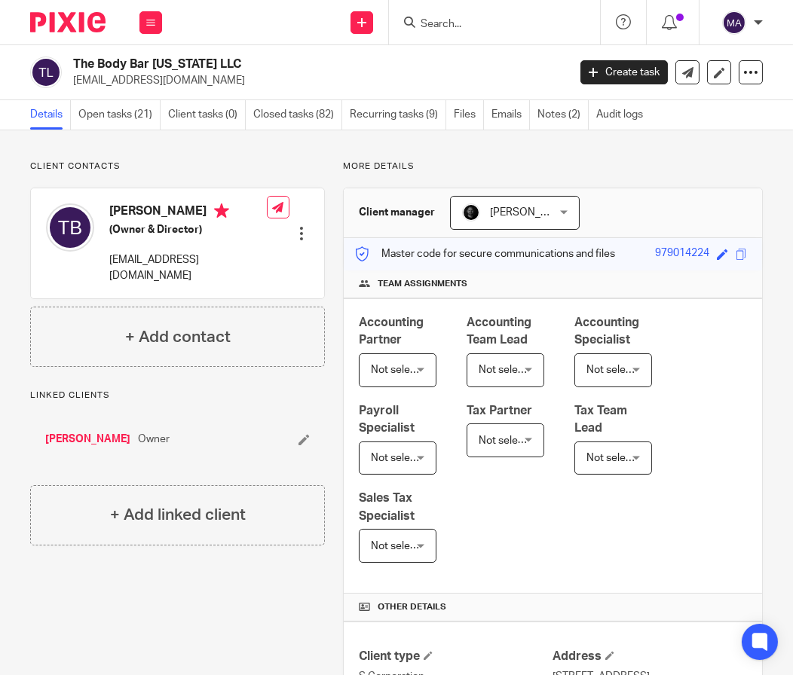
click at [499, 22] on input "Search" at bounding box center [487, 25] width 136 height 14
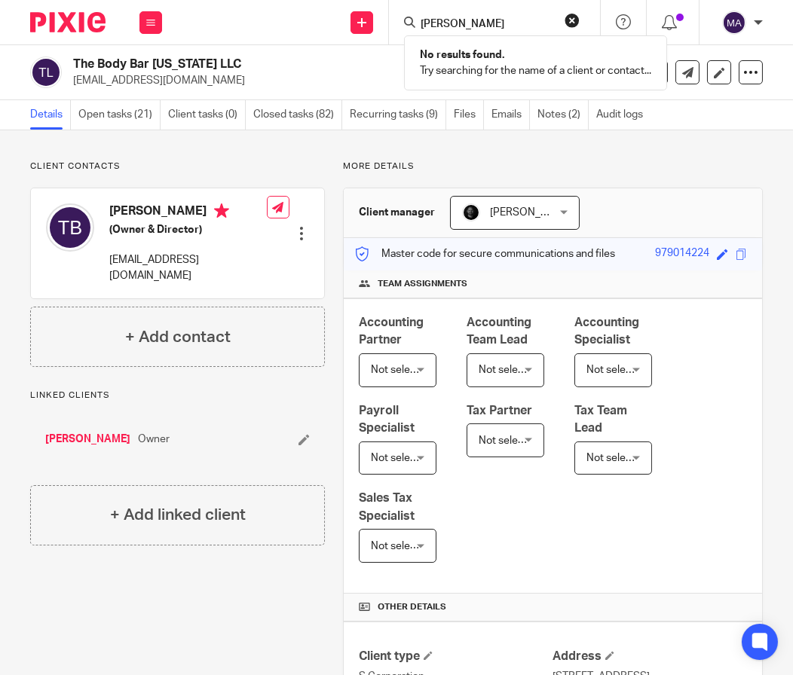
type input "patrick fo"
click at [361, 24] on icon at bounding box center [361, 22] width 9 height 9
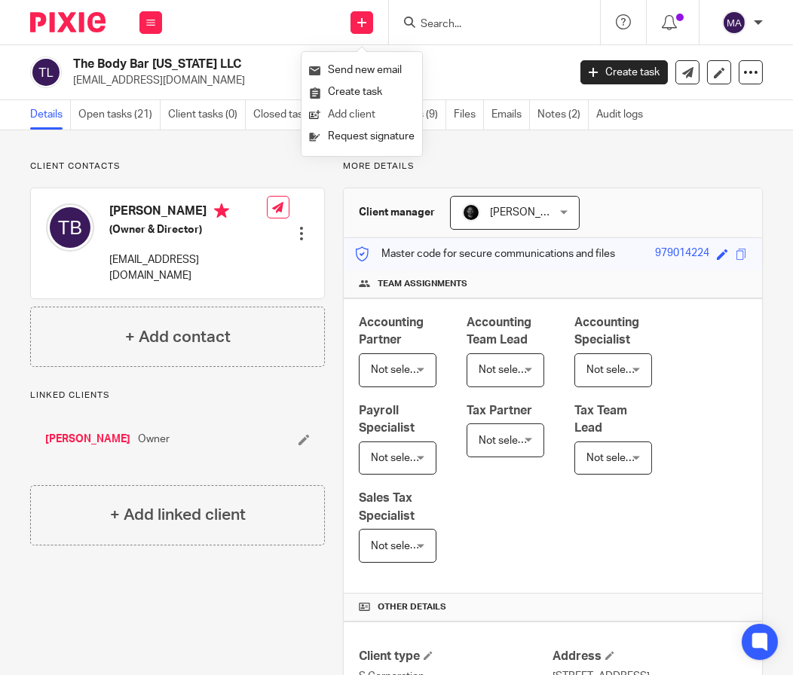
click at [357, 114] on link "Add client" at bounding box center [361, 115] width 105 height 22
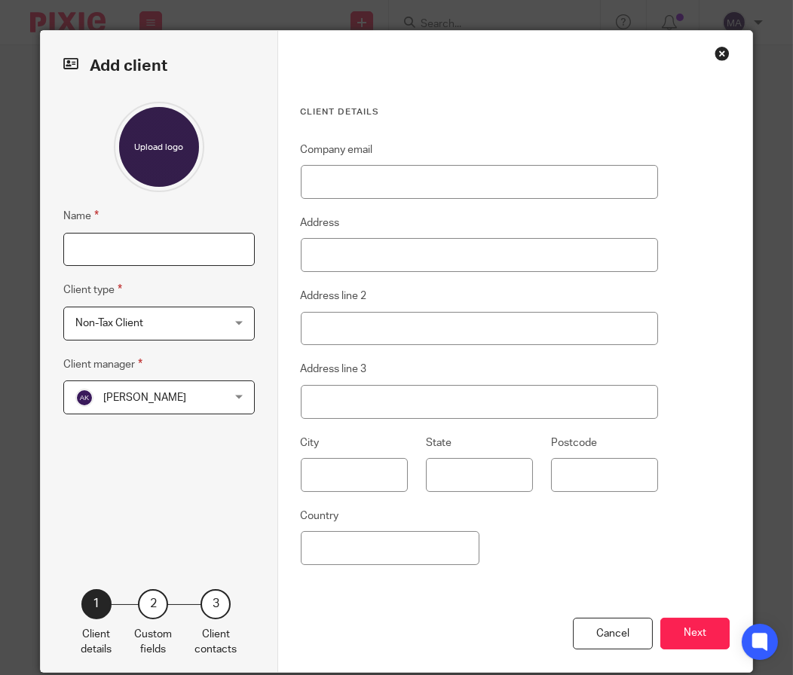
click at [162, 243] on input "Name" at bounding box center [158, 250] width 191 height 34
type input "[PERSON_NAME]"
click at [224, 322] on div "Non-Tax Client Non-Tax Client" at bounding box center [158, 324] width 191 height 34
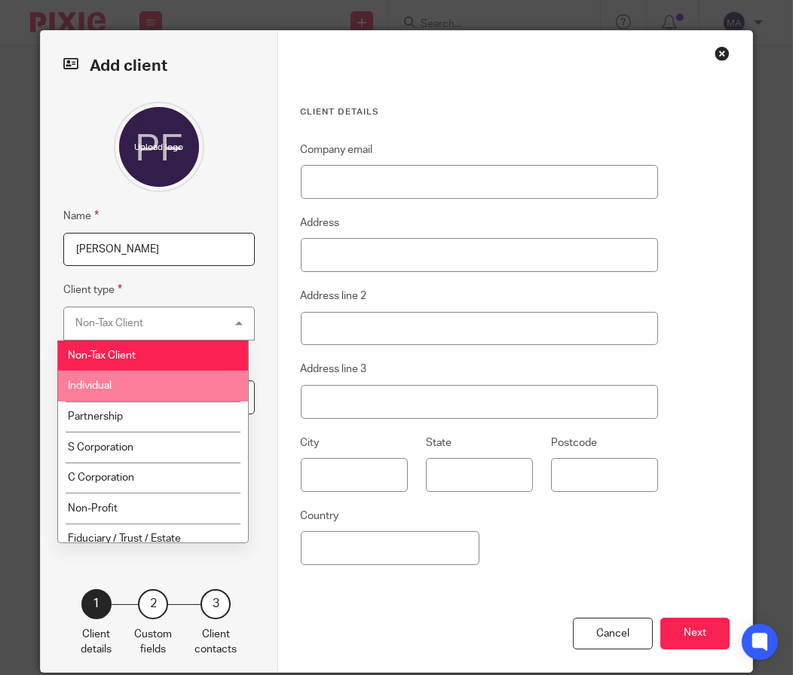
click at [175, 379] on li "Individual" at bounding box center [153, 386] width 190 height 31
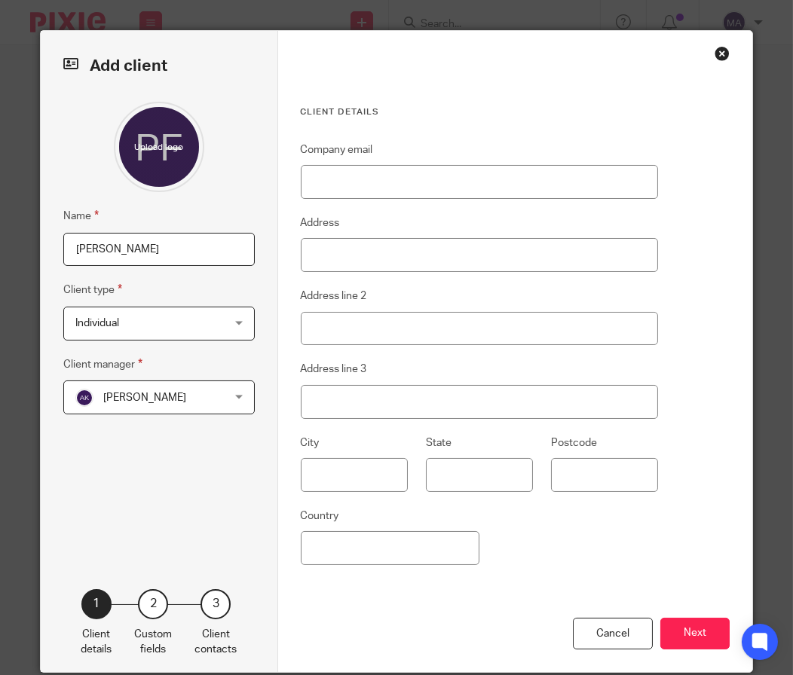
click at [212, 407] on div "[PERSON_NAME] [PERSON_NAME]" at bounding box center [158, 398] width 191 height 34
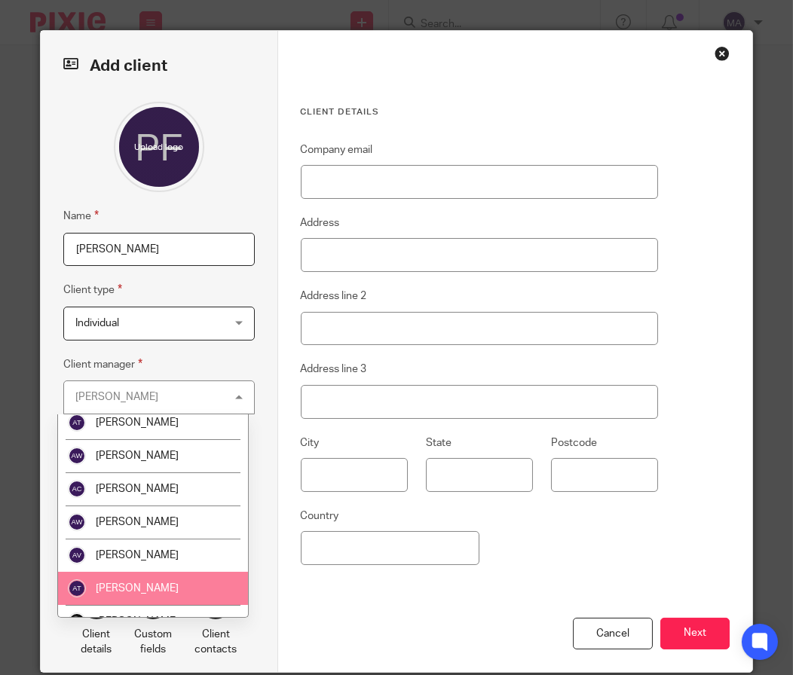
scroll to position [150, 0]
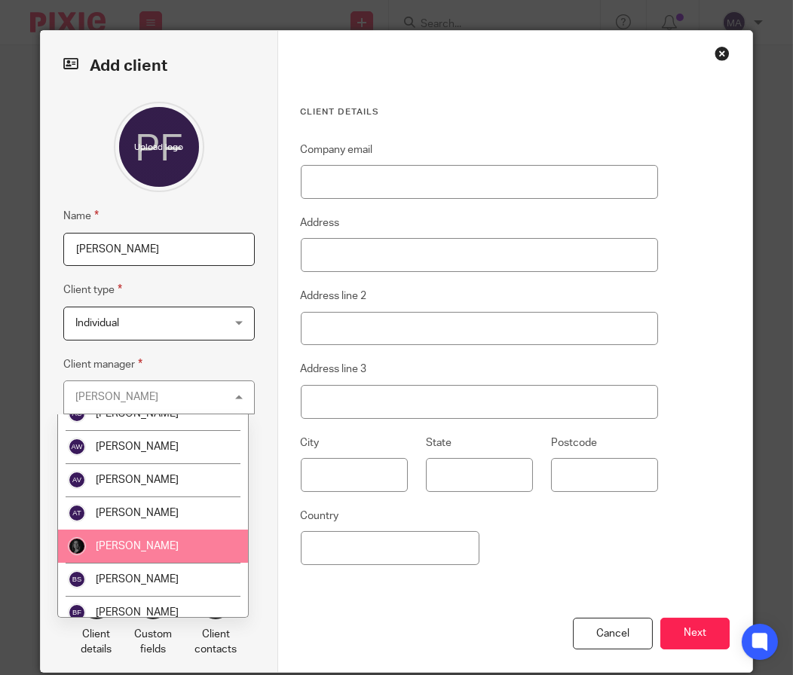
click at [181, 552] on li "[PERSON_NAME]" at bounding box center [153, 546] width 190 height 33
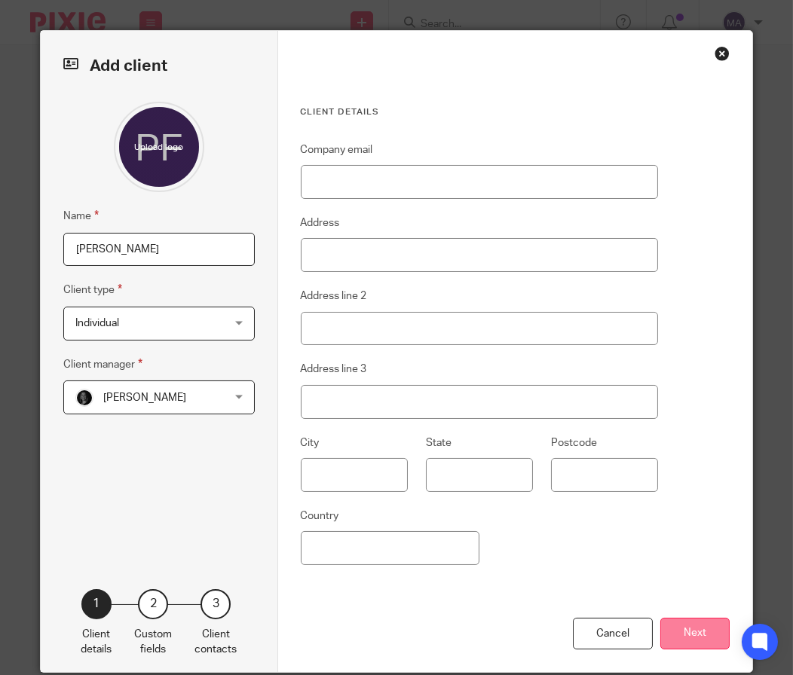
click at [714, 625] on button "Next" at bounding box center [694, 634] width 69 height 32
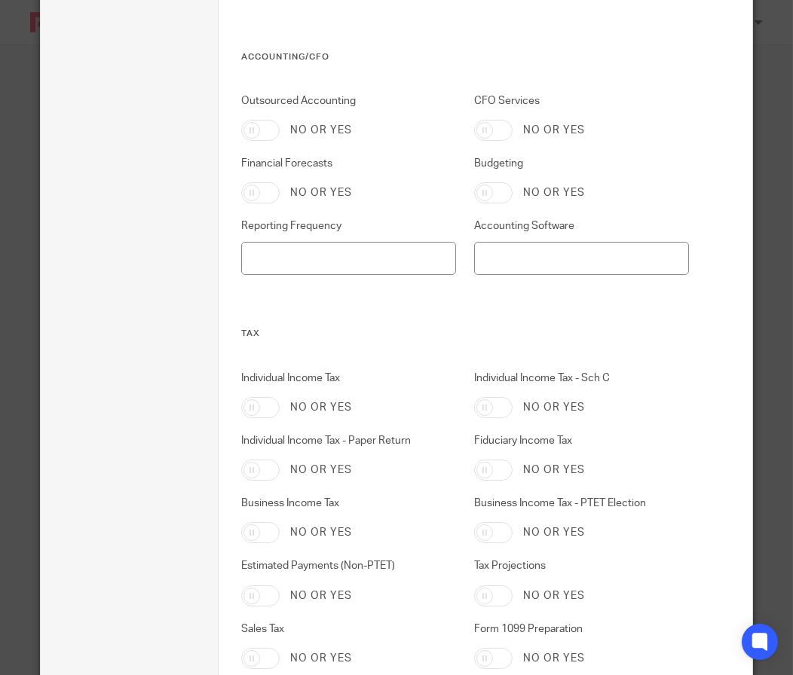
scroll to position [735, 0]
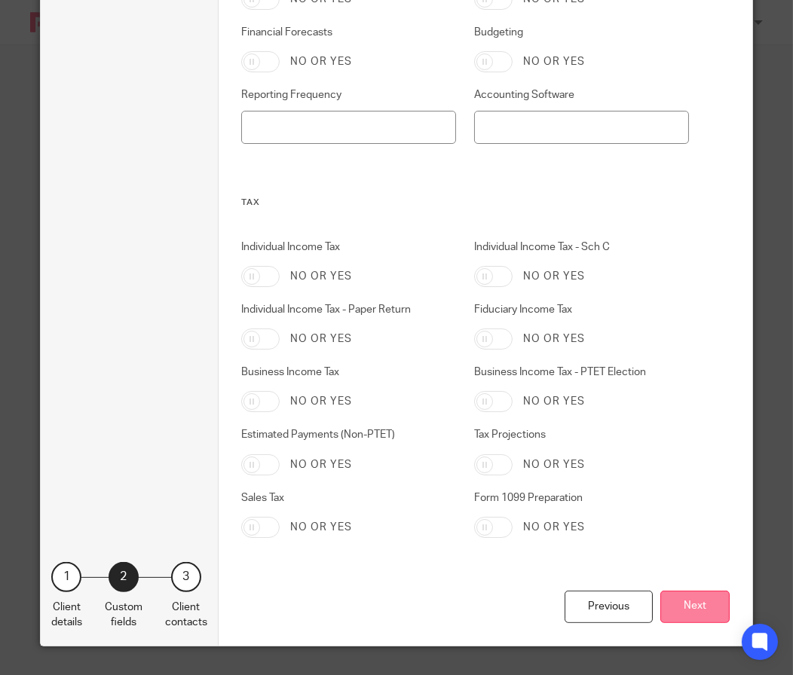
click at [703, 616] on button "Next" at bounding box center [694, 607] width 69 height 32
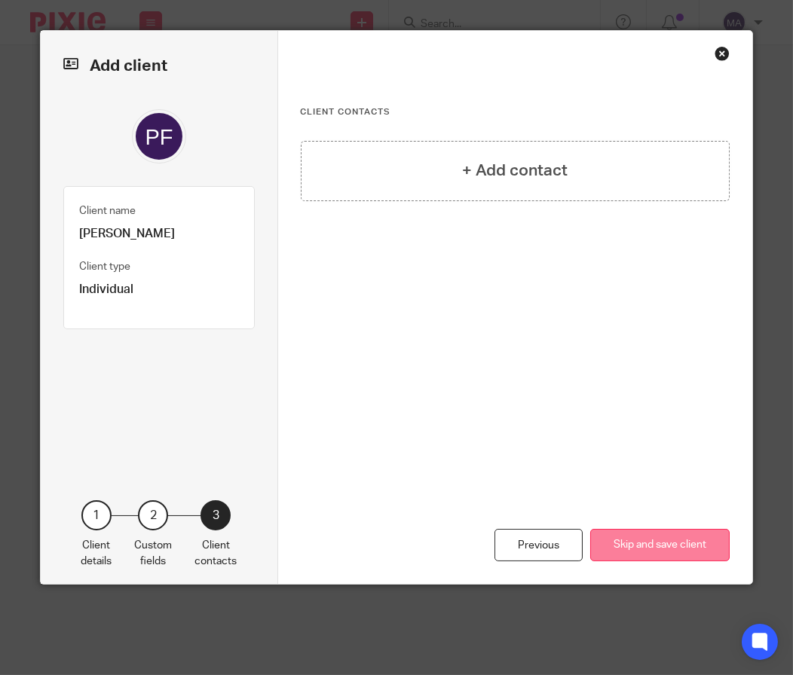
click at [662, 554] on button "Skip and save client" at bounding box center [659, 545] width 139 height 32
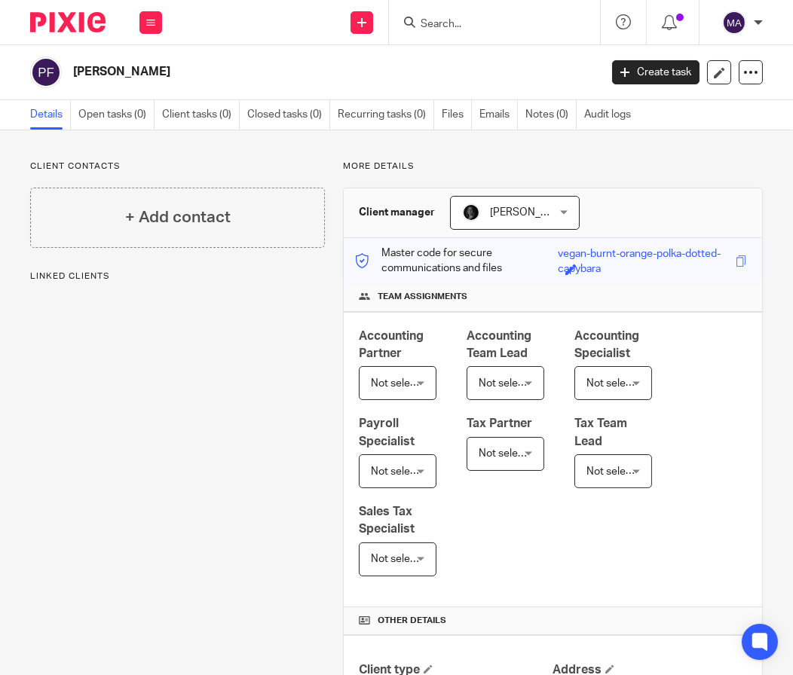
click at [622, 159] on div "Client contacts + Add contact Linked clients More details Client manager [PERSO…" at bounding box center [396, 458] width 793 height 656
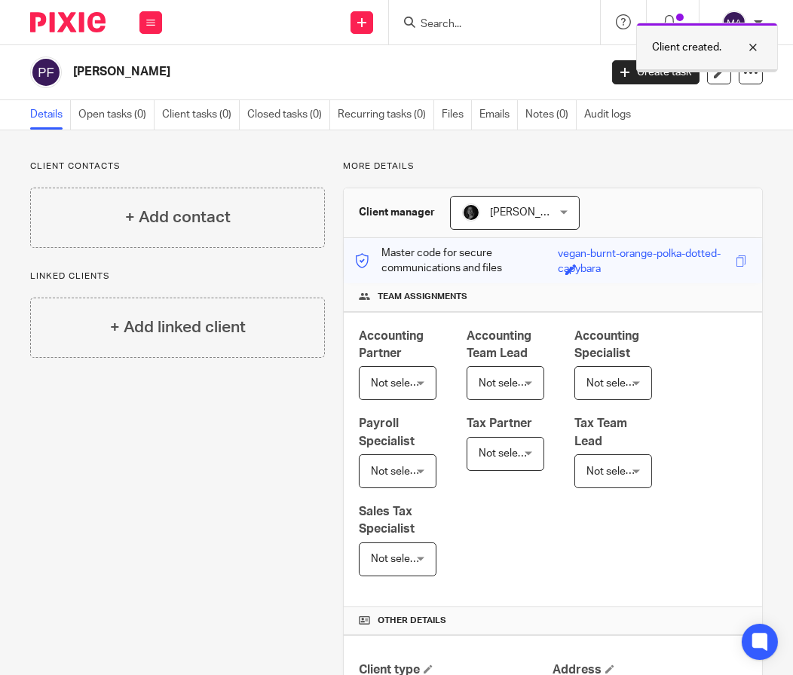
click at [747, 48] on div at bounding box center [741, 47] width 41 height 18
click at [448, 14] on form at bounding box center [499, 22] width 160 height 19
click at [447, 21] on input "Search" at bounding box center [487, 25] width 136 height 14
click at [373, 17] on div "Send new email Create task Add client Request signature" at bounding box center [361, 22] width 53 height 44
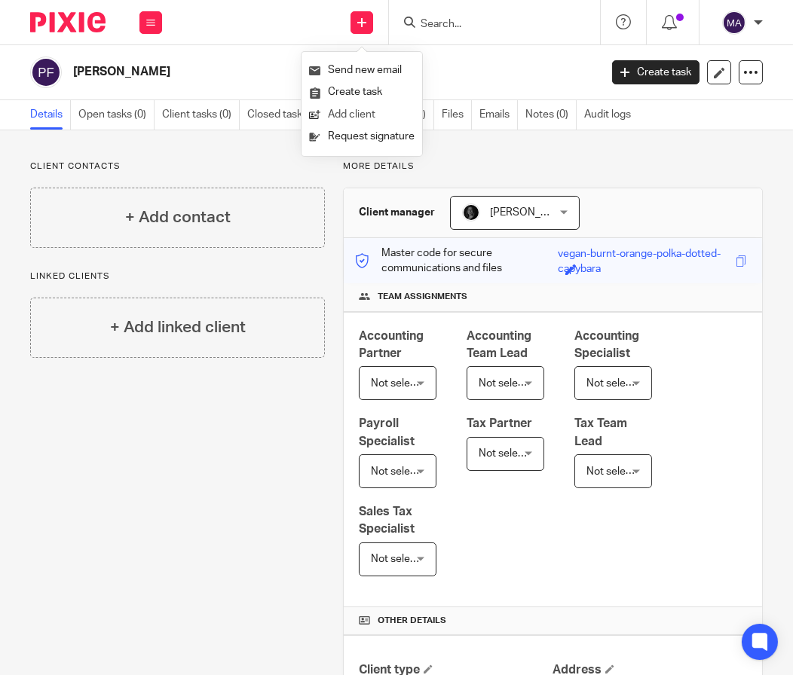
click at [384, 113] on link "Add client" at bounding box center [361, 115] width 105 height 22
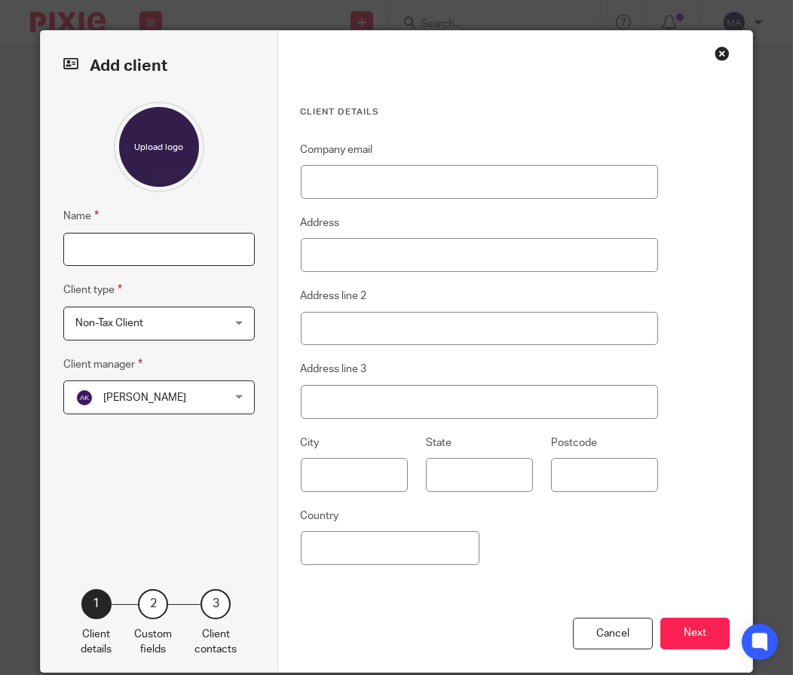
click at [176, 241] on input "Name" at bounding box center [158, 250] width 191 height 34
type input "Bright Side FFN1 LLC"
click at [173, 318] on span "Non-Tax Client" at bounding box center [146, 323] width 143 height 32
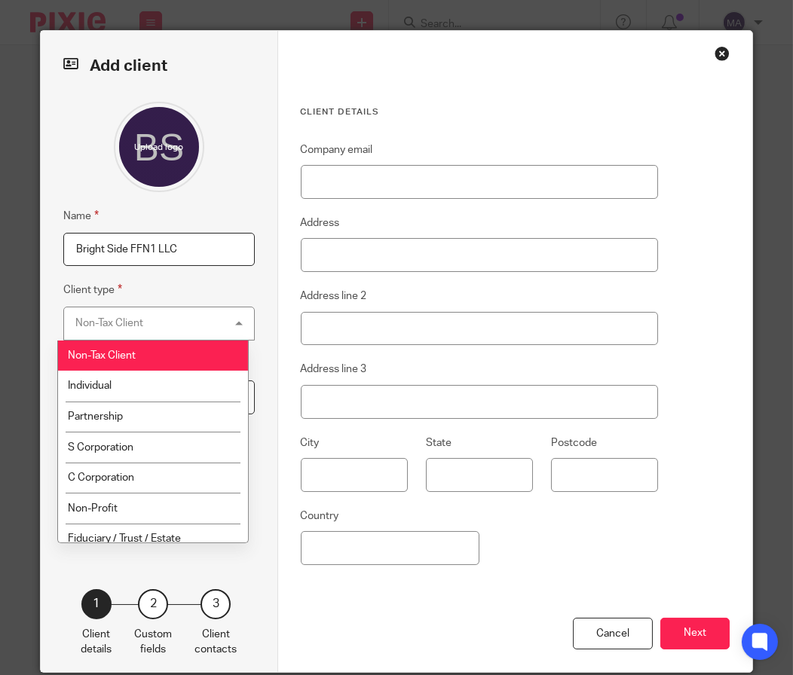
click at [189, 310] on div "Non-Tax Client Non-Tax Client" at bounding box center [158, 324] width 191 height 34
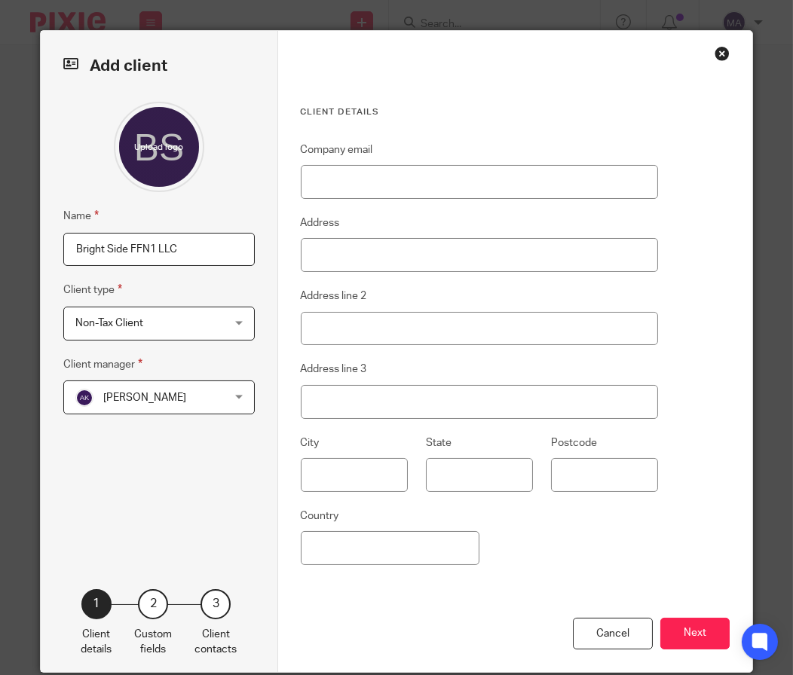
drag, startPoint x: 189, startPoint y: 310, endPoint x: 202, endPoint y: 342, distance: 34.1
click at [189, 312] on span "Non-Tax Client" at bounding box center [146, 323] width 143 height 32
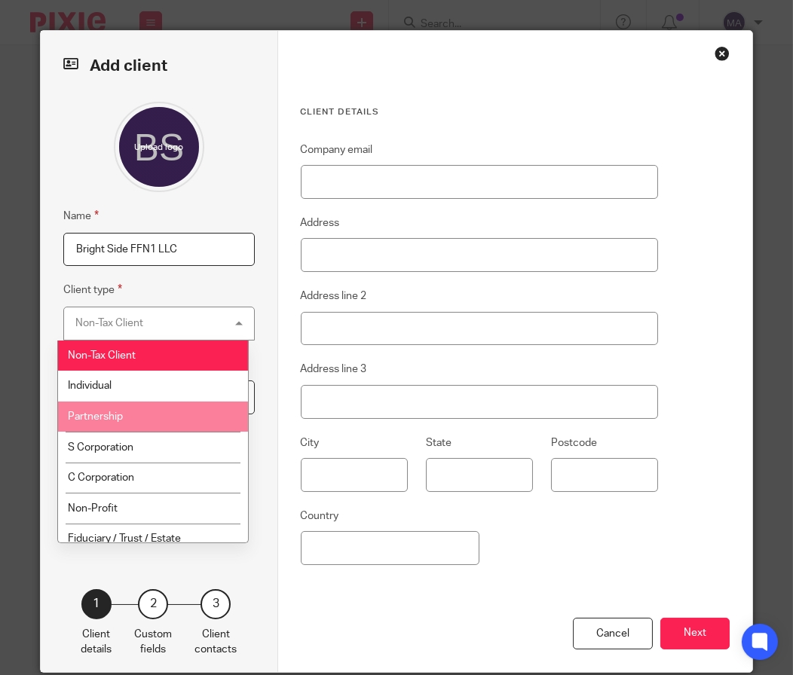
click at [179, 414] on li "Partnership" at bounding box center [153, 417] width 190 height 31
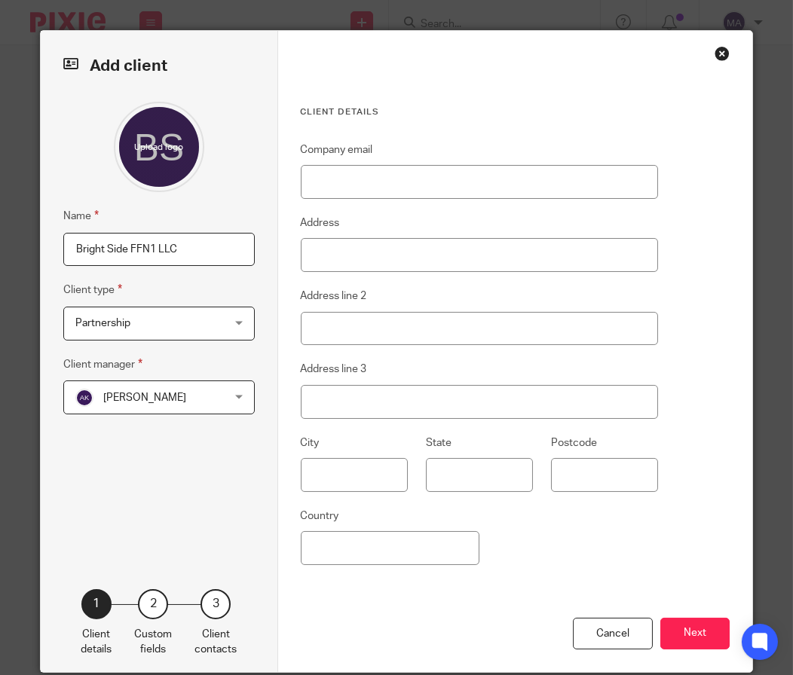
click at [193, 409] on span "[PERSON_NAME]" at bounding box center [146, 397] width 143 height 32
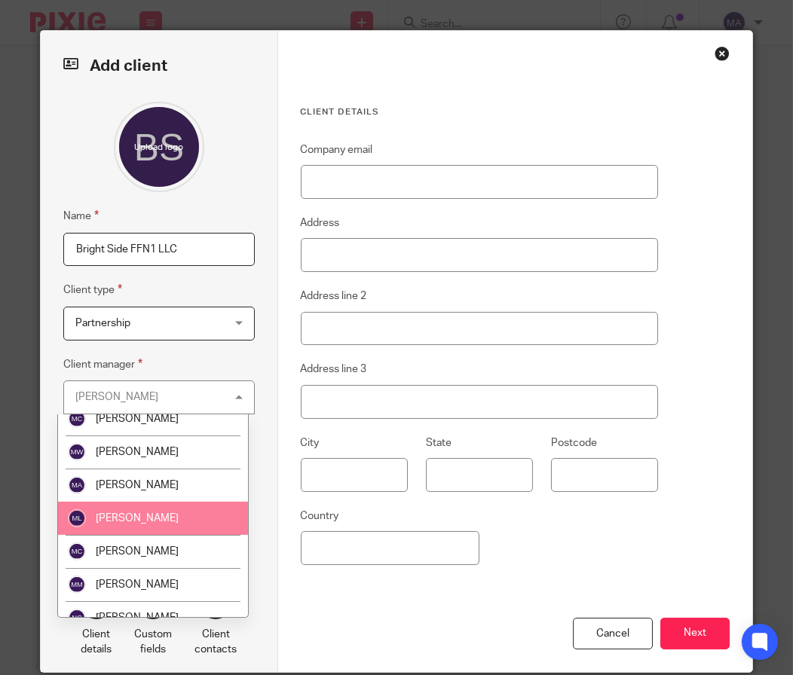
scroll to position [1280, 0]
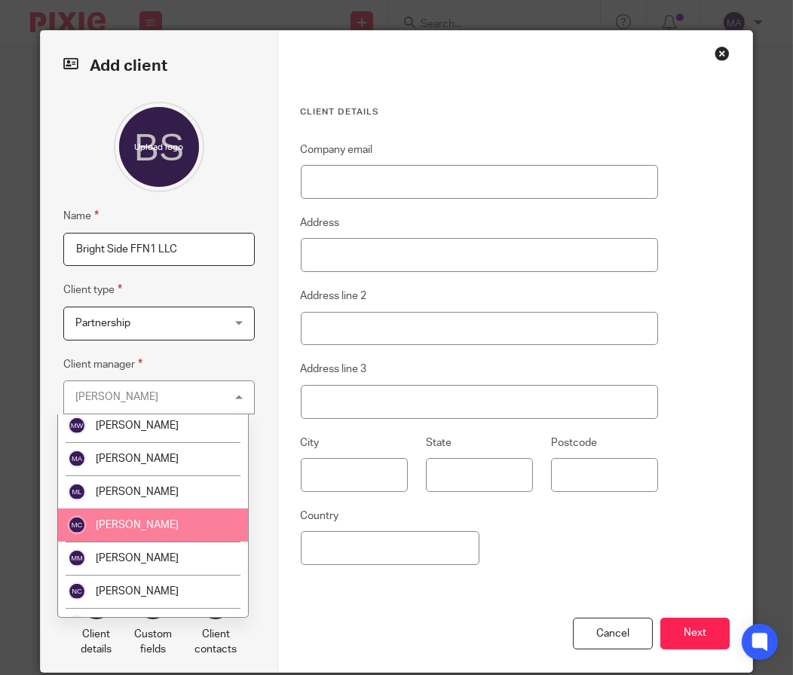
click at [154, 520] on span "[PERSON_NAME]" at bounding box center [137, 525] width 83 height 11
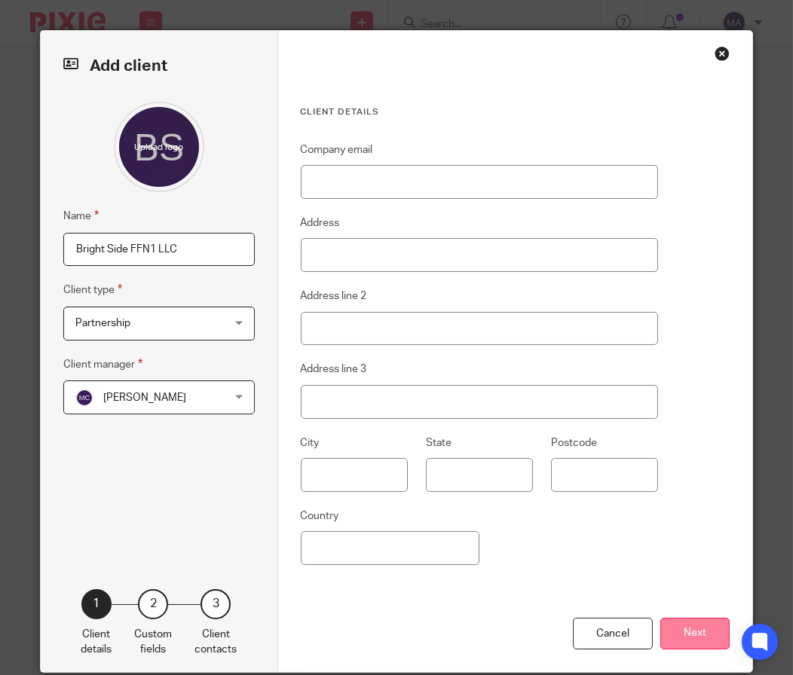
click at [701, 631] on button "Next" at bounding box center [694, 634] width 69 height 32
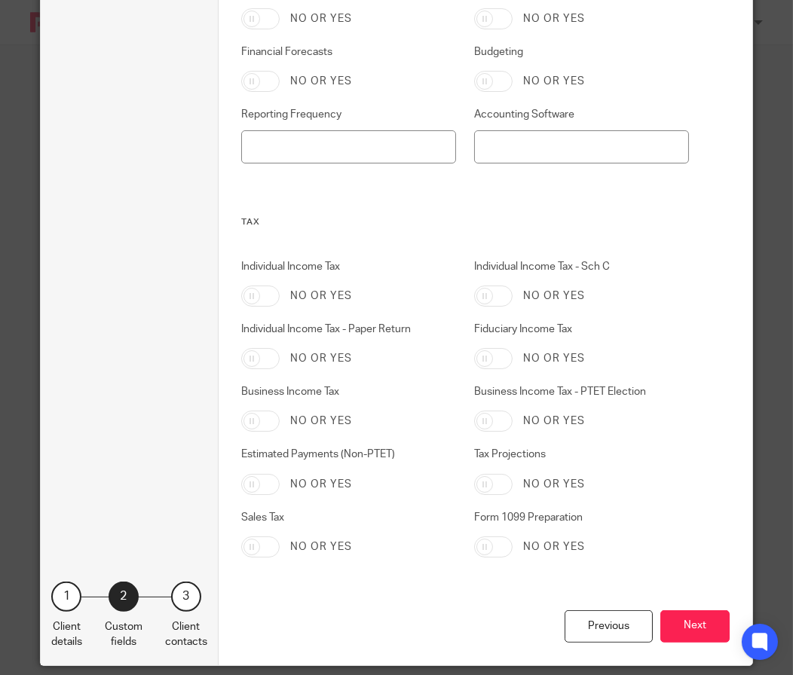
scroll to position [735, 0]
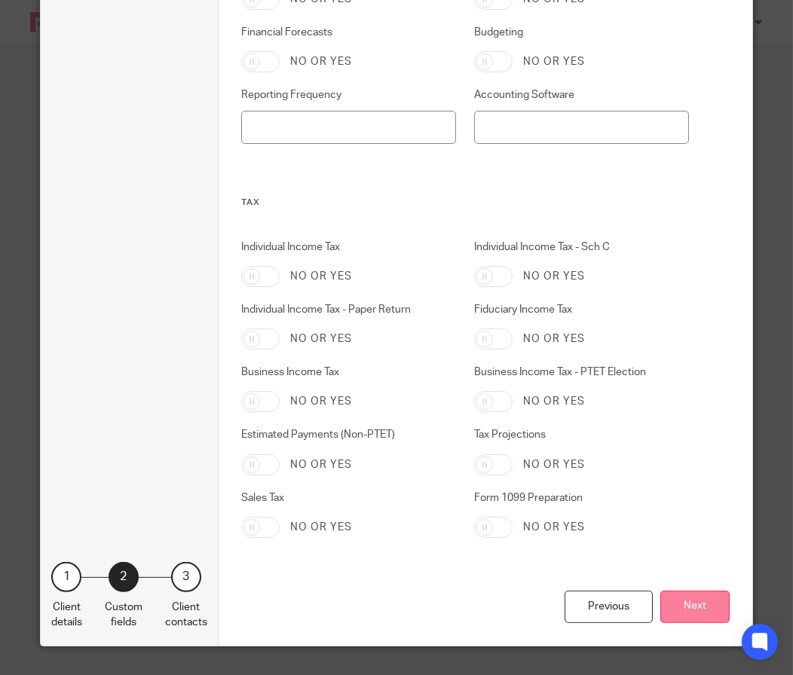
click at [705, 613] on button "Next" at bounding box center [694, 607] width 69 height 32
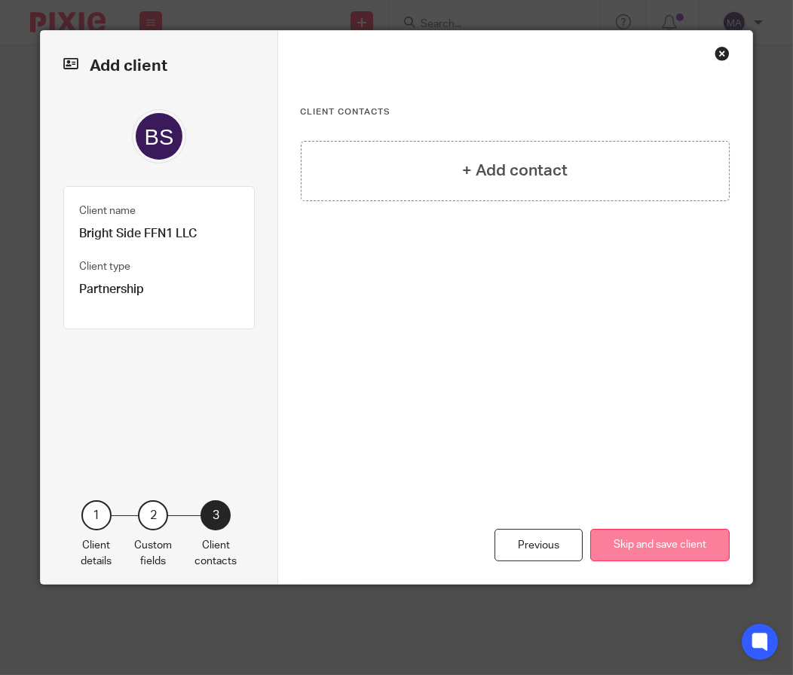
click at [680, 550] on button "Skip and save client" at bounding box center [659, 545] width 139 height 32
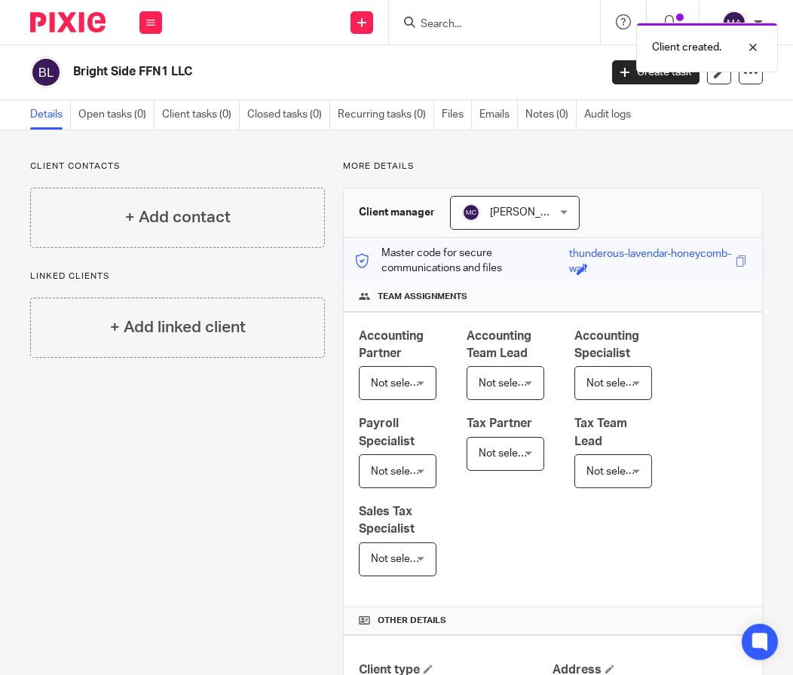
click at [413, 22] on div "Client created." at bounding box center [586, 43] width 381 height 57
click at [751, 46] on div at bounding box center [741, 47] width 41 height 18
click at [465, 25] on input "Search" at bounding box center [487, 25] width 136 height 14
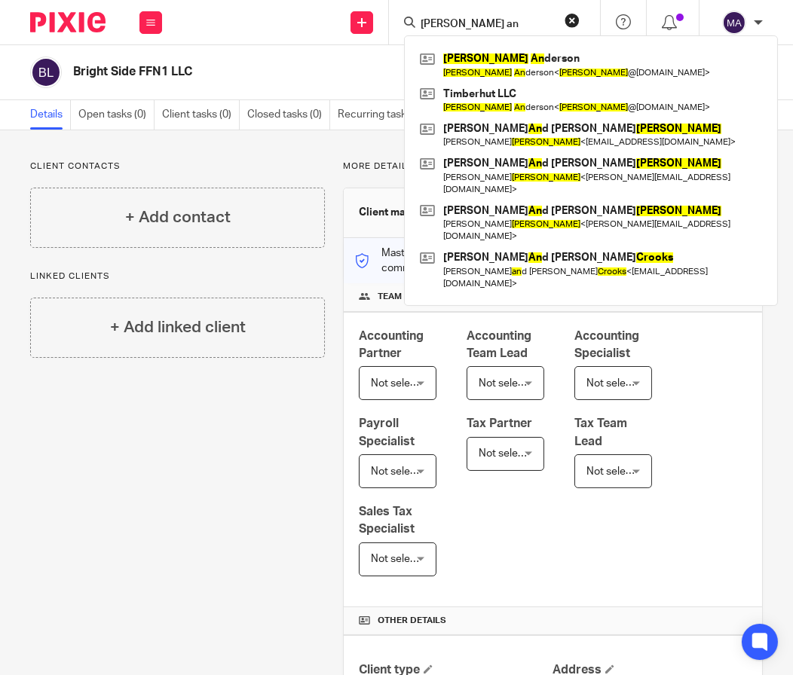
type input "brooks an"
drag, startPoint x: 570, startPoint y: 17, endPoint x: 550, endPoint y: 17, distance: 20.3
click at [570, 17] on button "reset" at bounding box center [571, 20] width 15 height 15
click at [516, 18] on input "Search" at bounding box center [487, 25] width 136 height 14
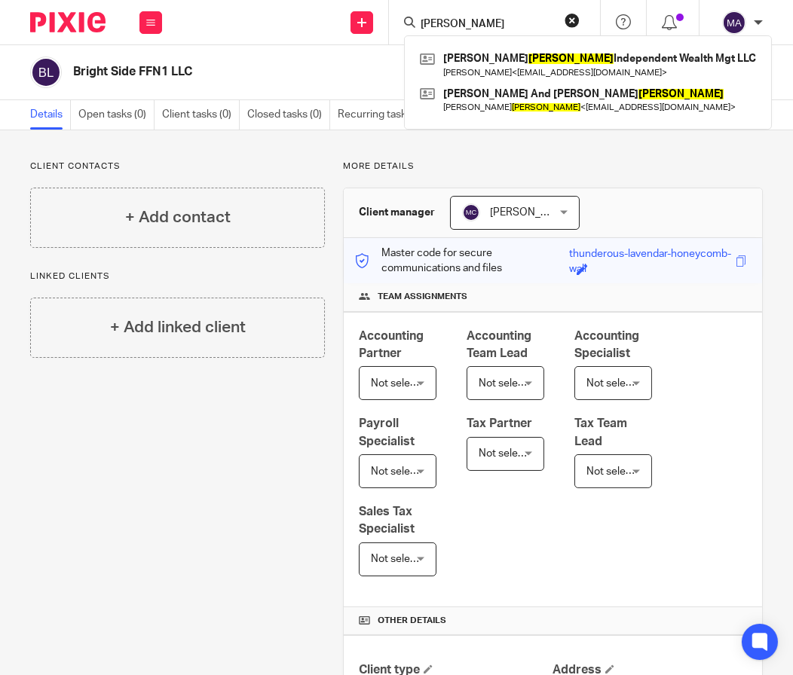
type input "buckley"
click at [575, 20] on button "reset" at bounding box center [571, 20] width 15 height 15
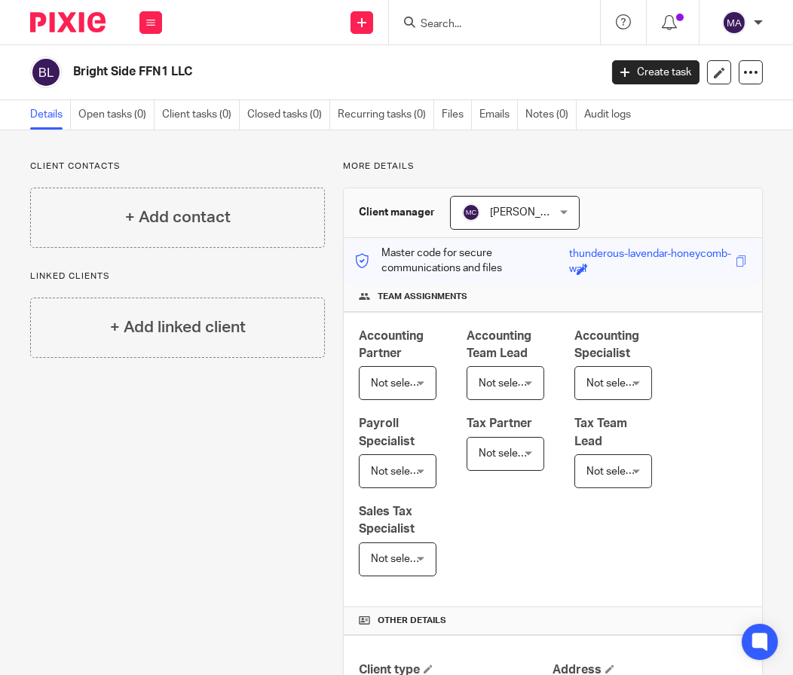
click at [524, 26] on input "Search" at bounding box center [487, 25] width 136 height 14
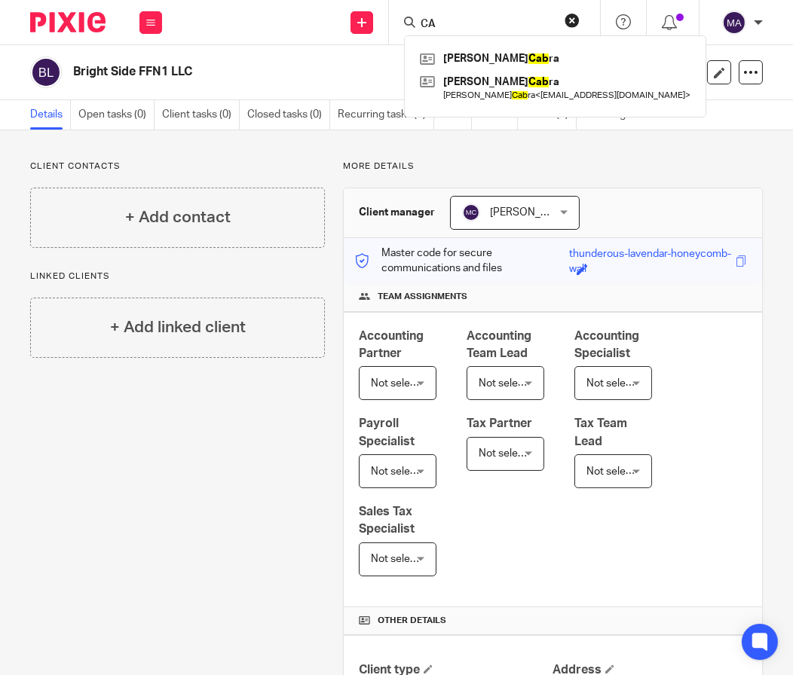
type input "C"
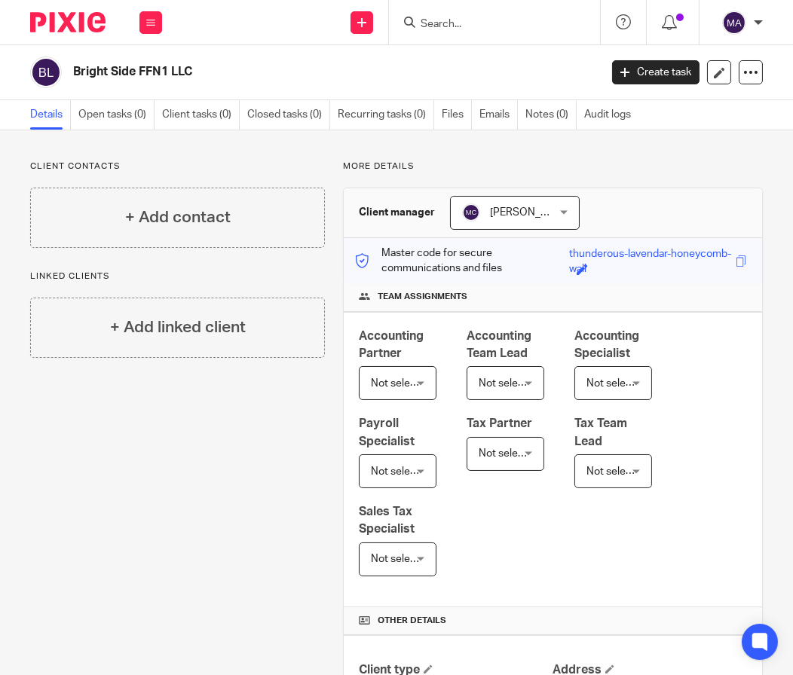
click at [447, 24] on input "Search" at bounding box center [487, 25] width 136 height 14
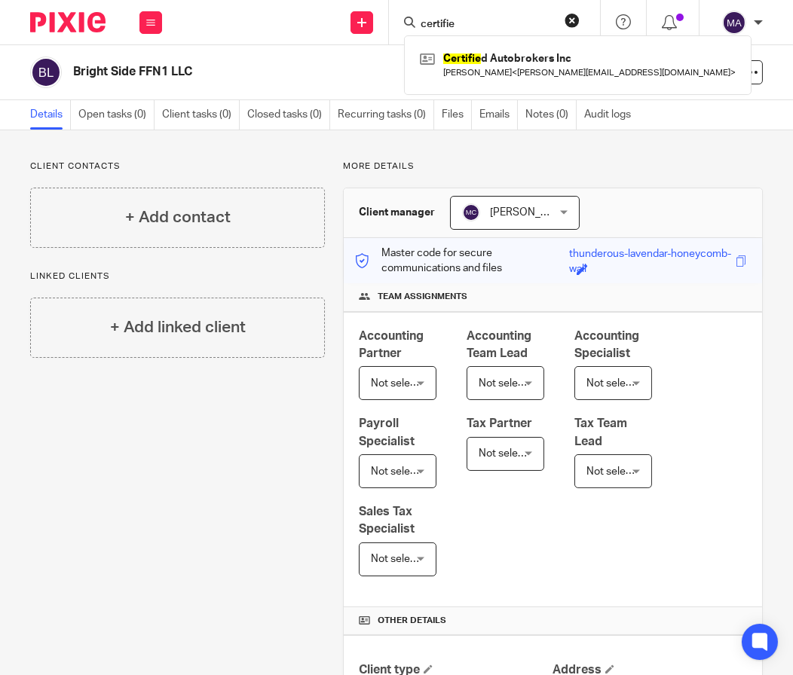
type input "certifie"
click at [573, 22] on button "reset" at bounding box center [571, 20] width 15 height 15
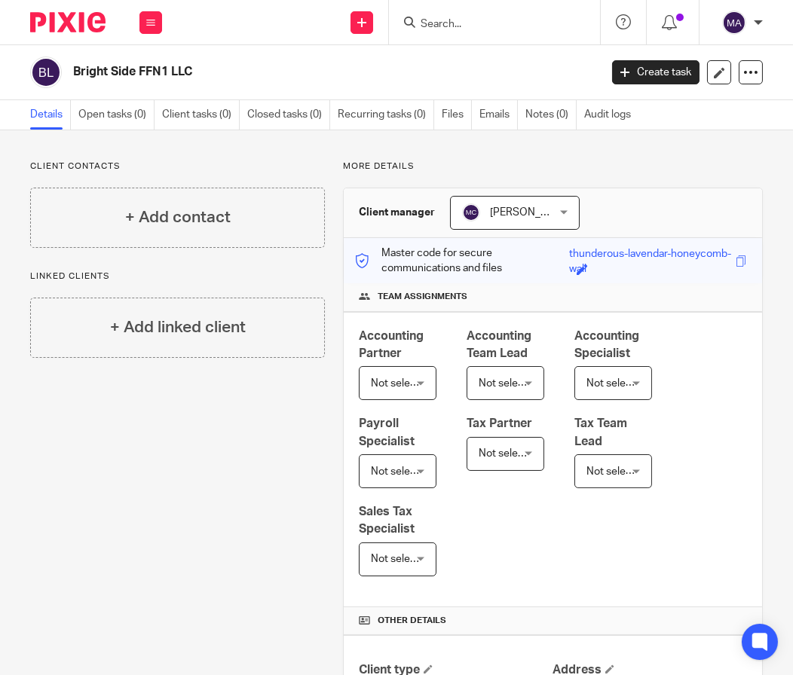
click at [481, 26] on input "Search" at bounding box center [487, 25] width 136 height 14
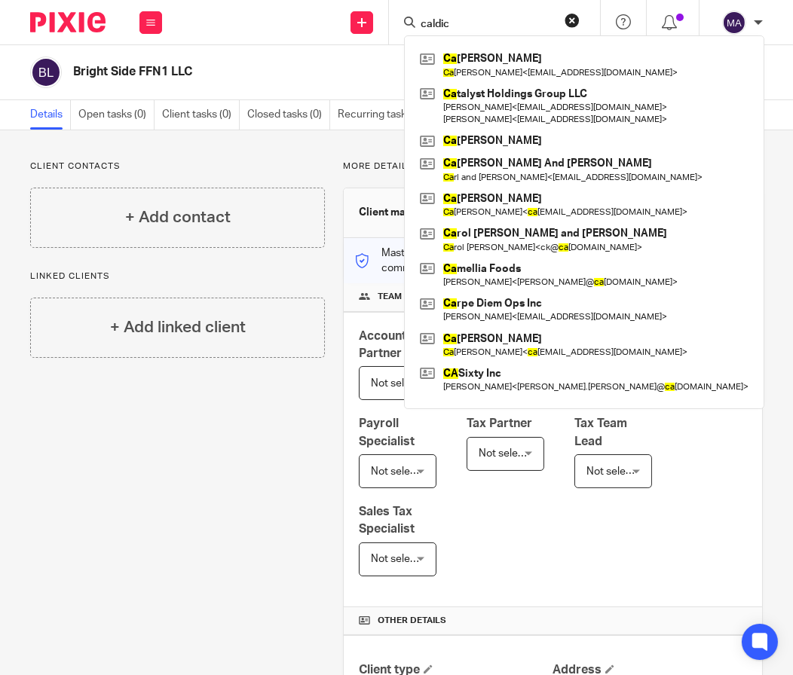
type input "caldico"
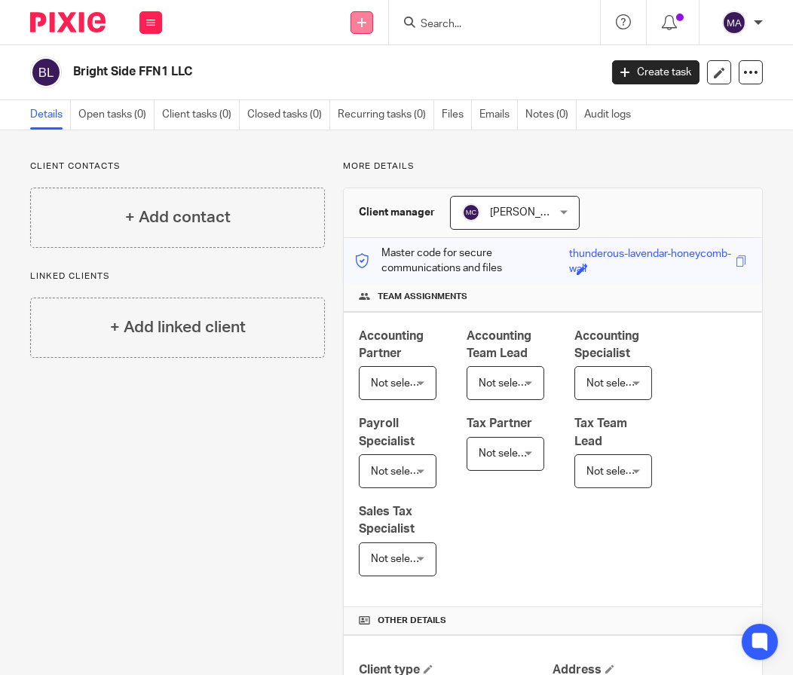
click at [368, 21] on link at bounding box center [361, 22] width 23 height 23
click at [357, 110] on link "Add client" at bounding box center [361, 115] width 105 height 22
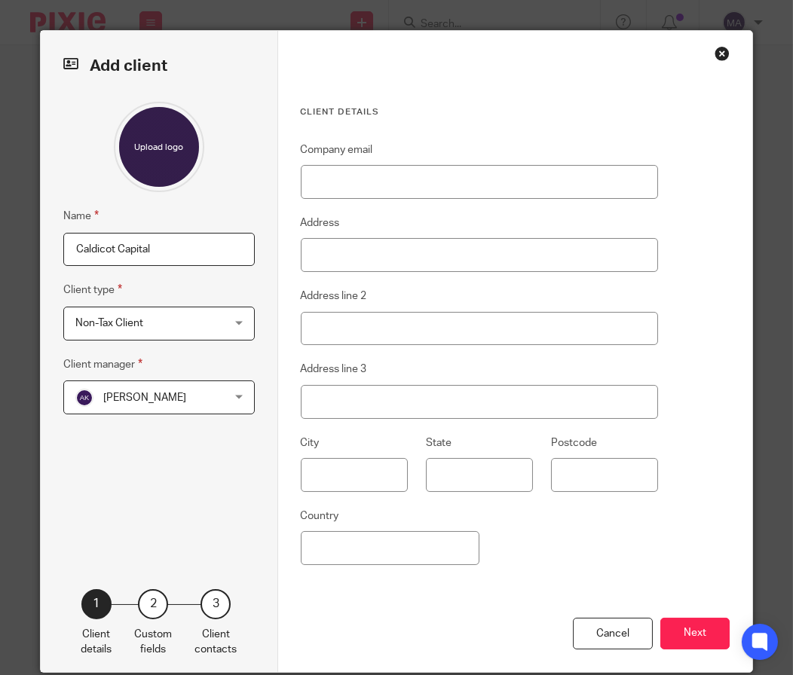
type input "Caldicot Capital"
click at [197, 393] on span "[PERSON_NAME]" at bounding box center [146, 397] width 143 height 32
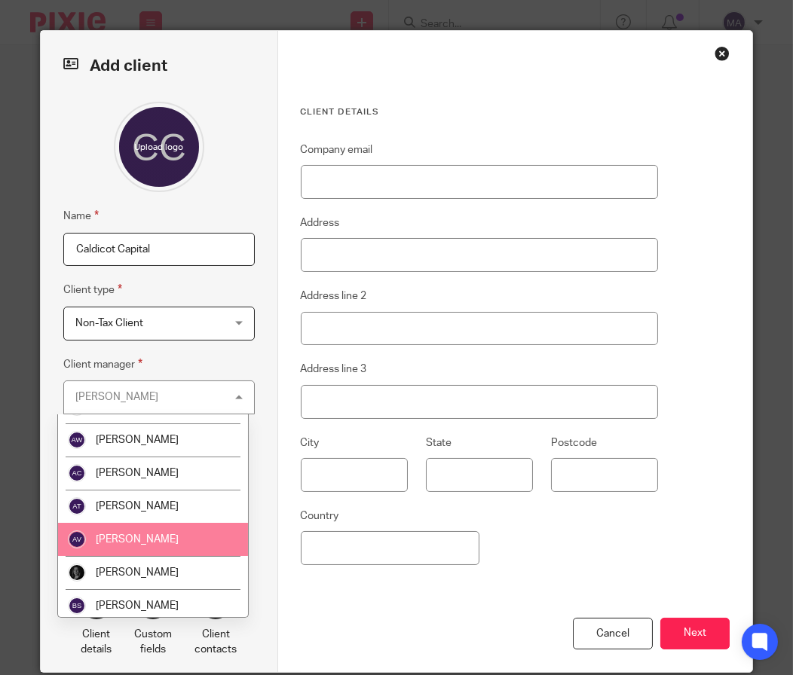
scroll to position [150, 0]
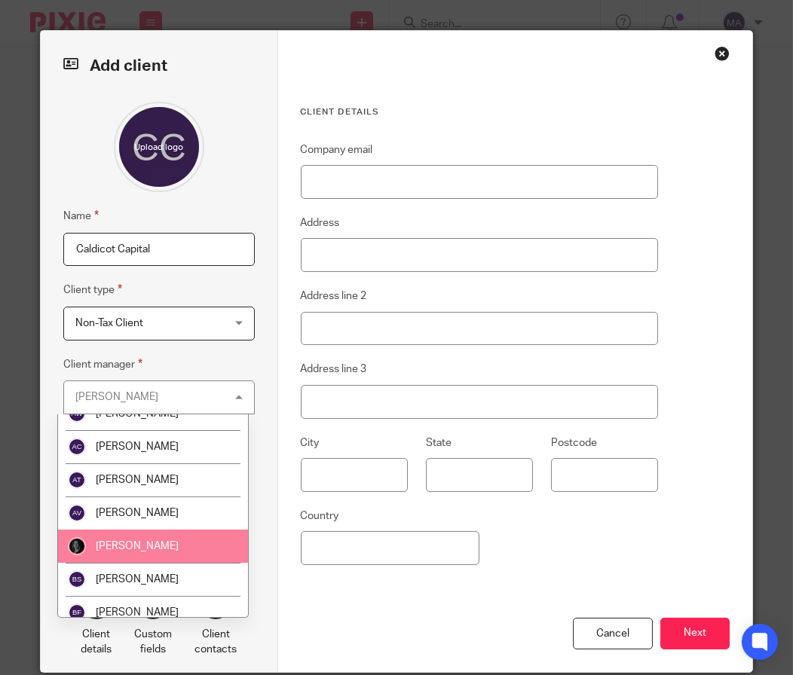
click at [198, 551] on li "[PERSON_NAME]" at bounding box center [153, 546] width 190 height 33
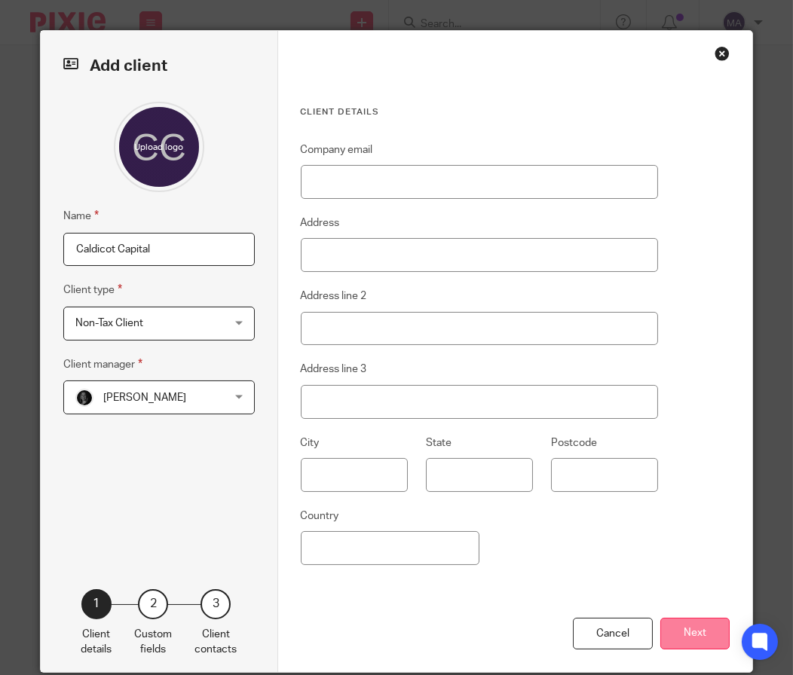
click at [690, 634] on button "Next" at bounding box center [694, 634] width 69 height 32
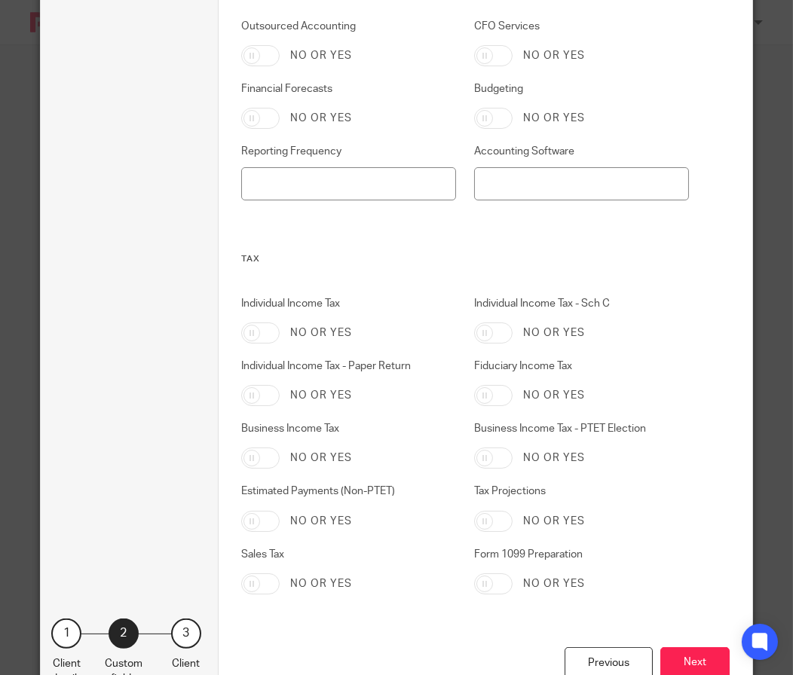
scroll to position [735, 0]
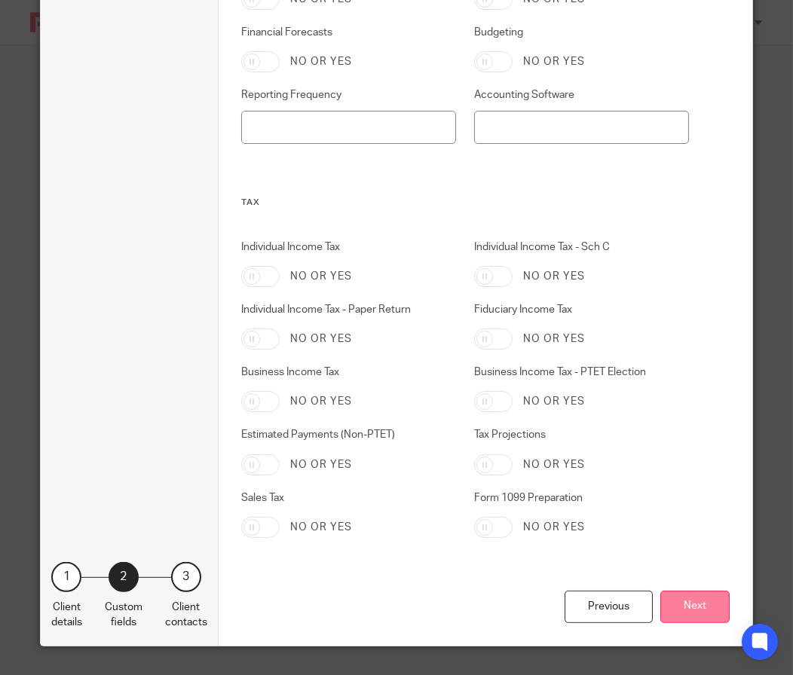
click at [699, 604] on button "Next" at bounding box center [694, 607] width 69 height 32
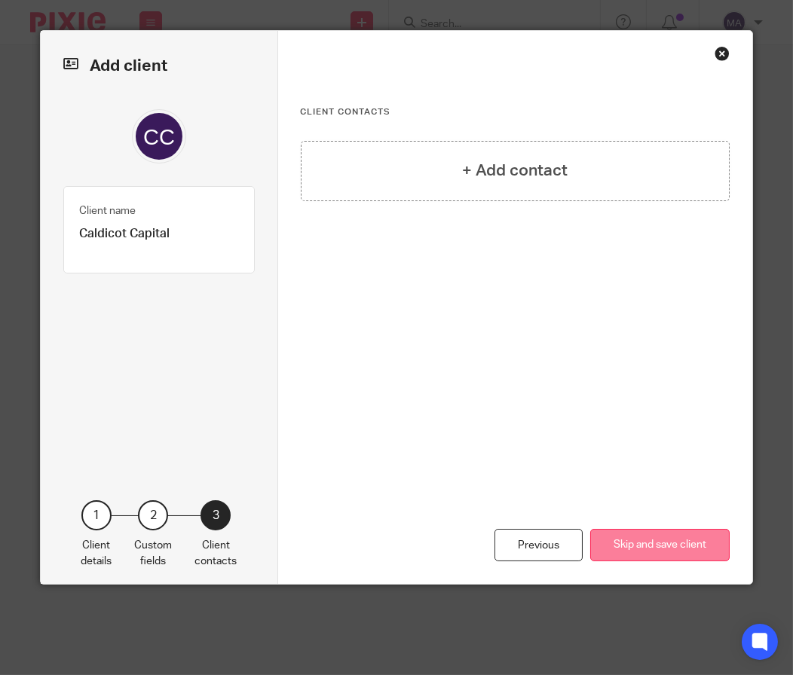
click at [650, 541] on button "Skip and save client" at bounding box center [659, 545] width 139 height 32
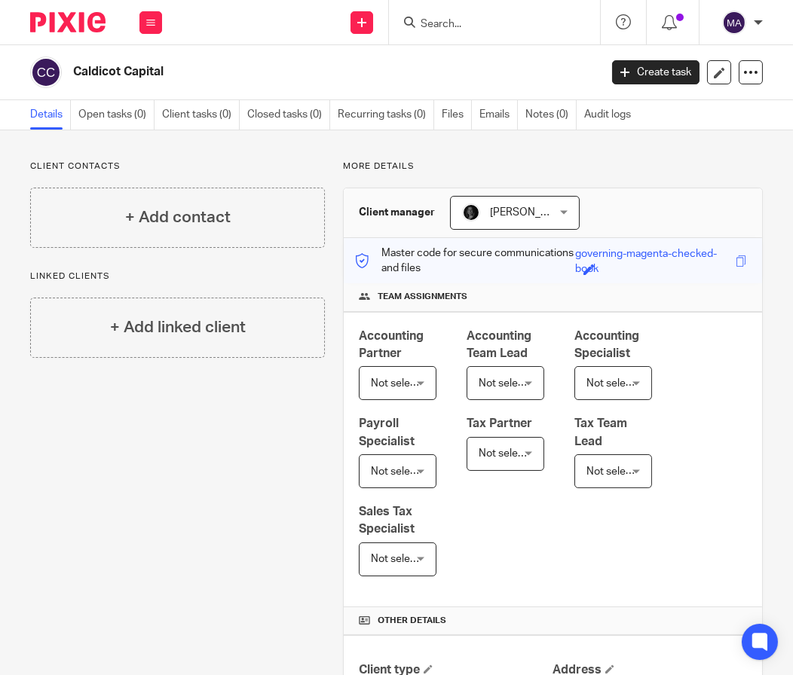
click at [445, 31] on form at bounding box center [499, 22] width 160 height 19
click at [457, 27] on input "Search" at bounding box center [487, 25] width 136 height 14
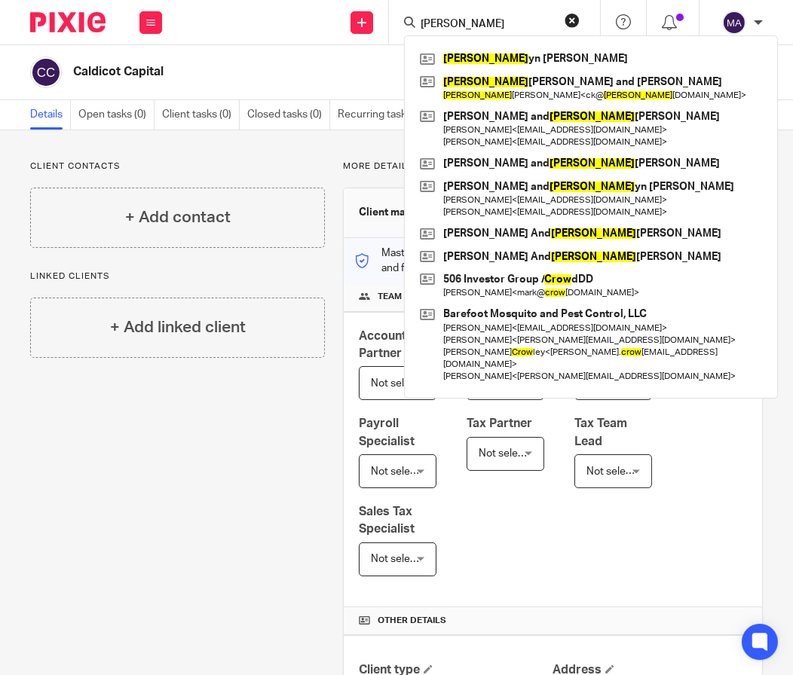
click at [433, 23] on input "carow" at bounding box center [487, 25] width 136 height 14
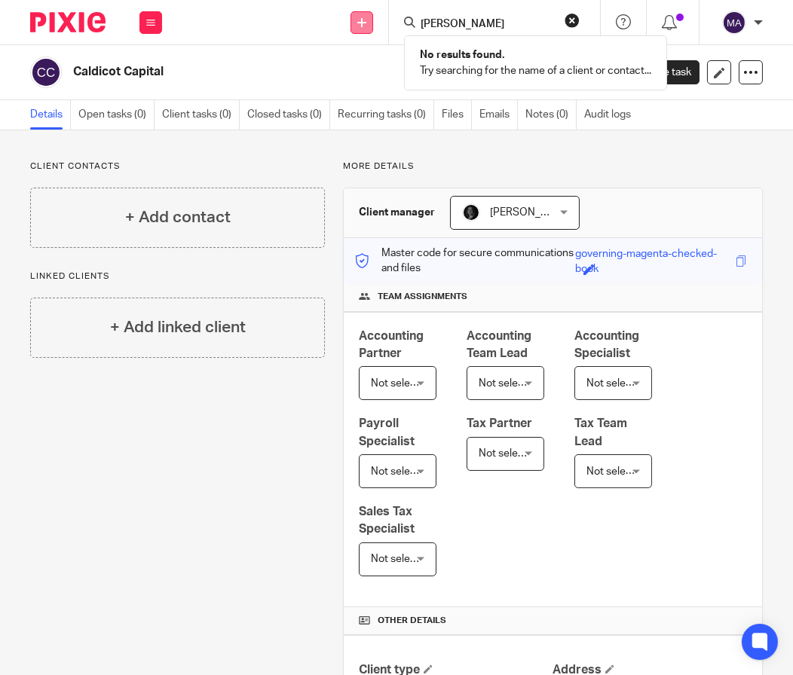
type input "carrow"
click at [358, 17] on link at bounding box center [361, 22] width 23 height 23
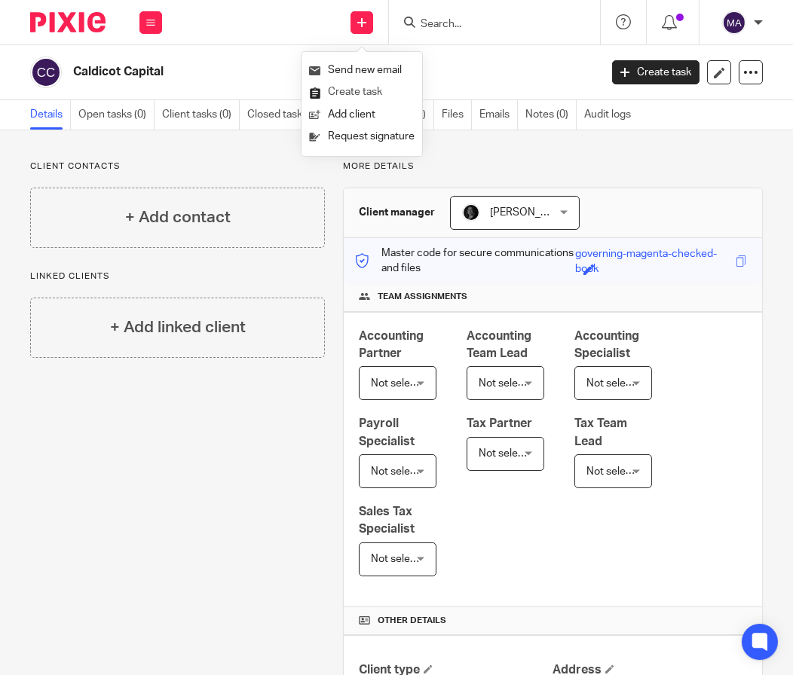
click at [356, 99] on link "Create task" at bounding box center [361, 92] width 105 height 22
click at [361, 14] on link at bounding box center [361, 22] width 23 height 23
click at [365, 113] on link "Add client" at bounding box center [361, 115] width 105 height 22
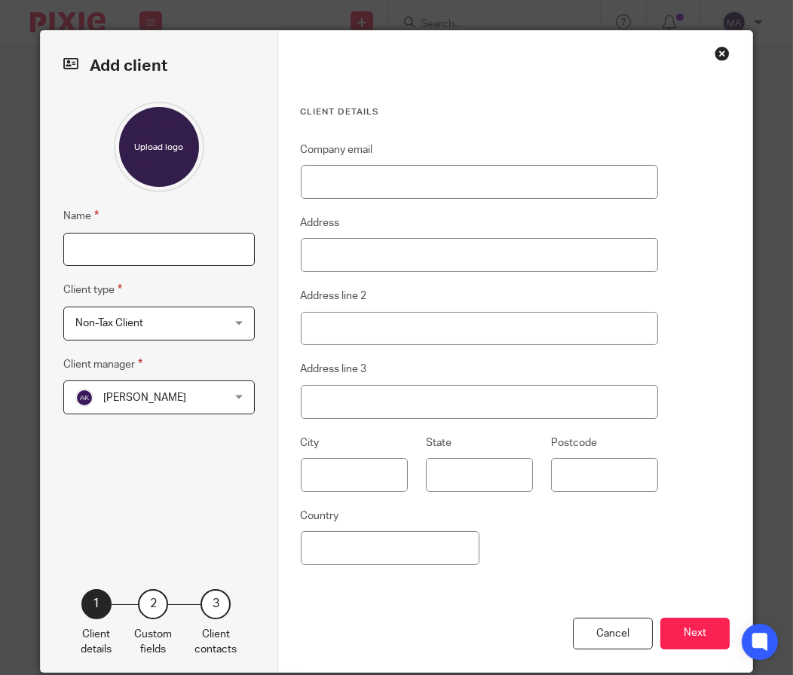
click at [112, 240] on input "Name" at bounding box center [158, 250] width 191 height 34
type input "[PERSON_NAME] Street Pediatrics, PLLC"
click at [152, 384] on span "[PERSON_NAME]" at bounding box center [146, 397] width 143 height 32
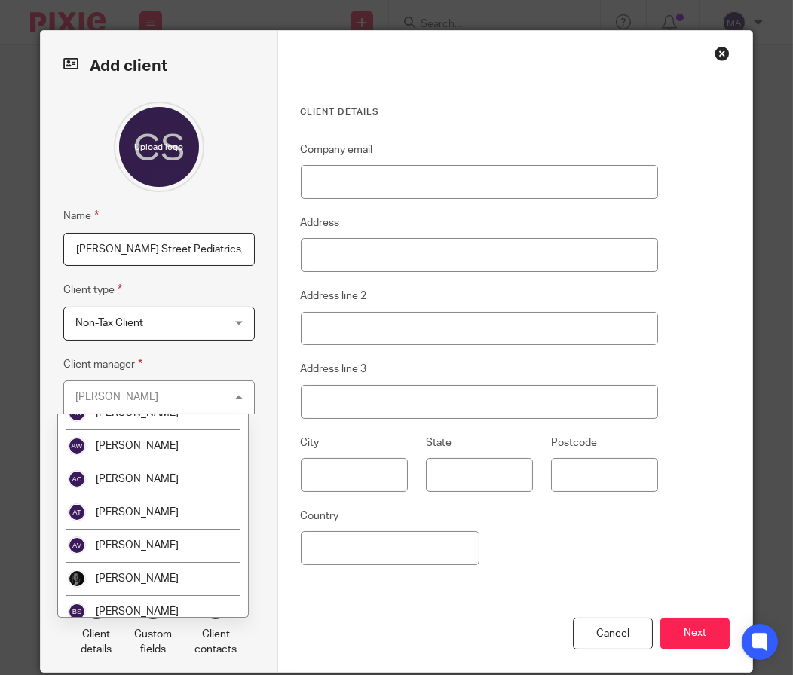
scroll to position [225, 0]
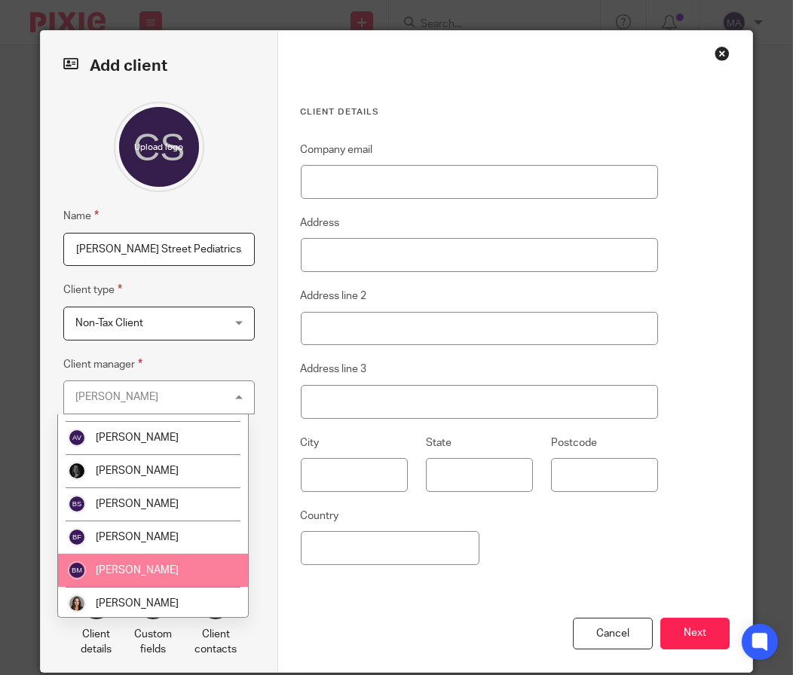
click at [165, 567] on li "[PERSON_NAME]" at bounding box center [153, 570] width 190 height 33
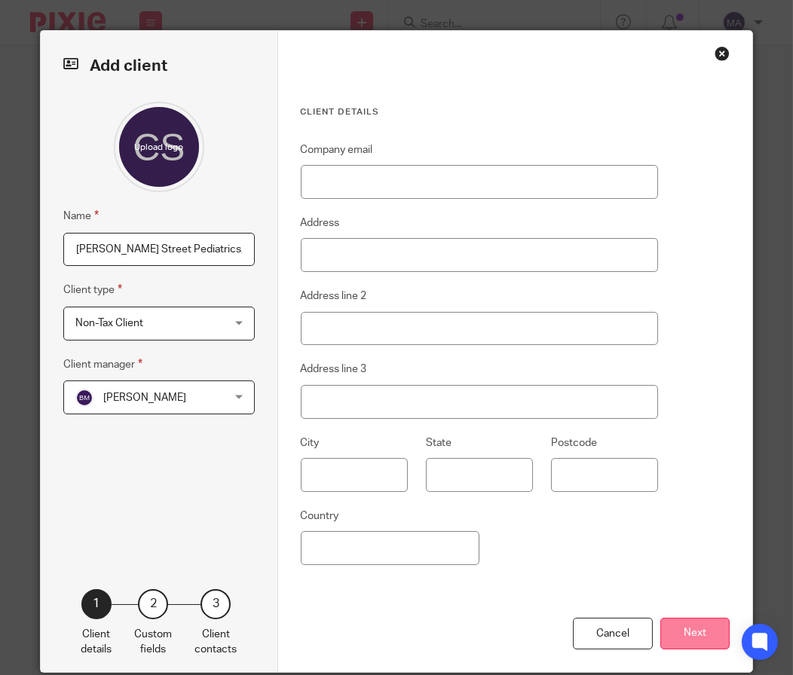
click at [694, 646] on button "Next" at bounding box center [694, 634] width 69 height 32
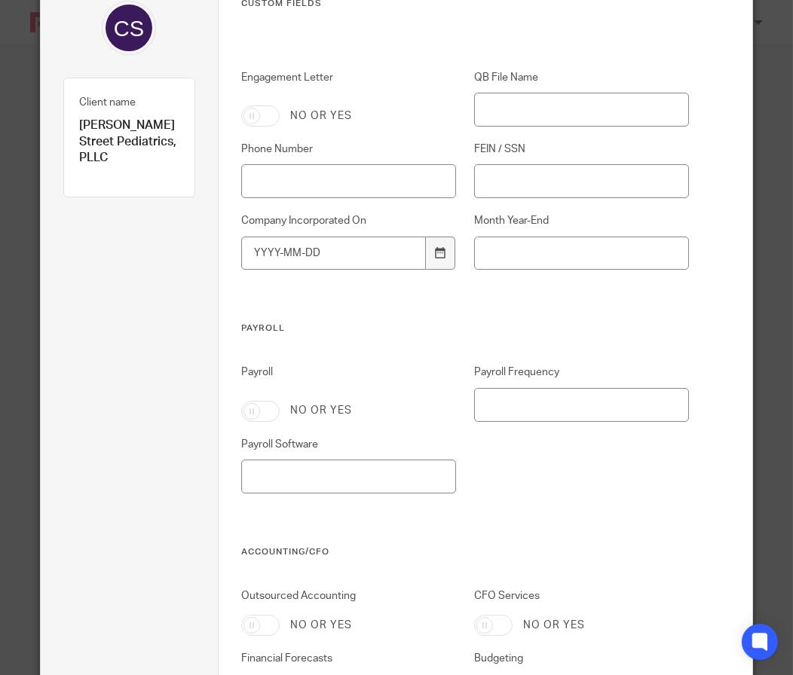
scroll to position [0, 0]
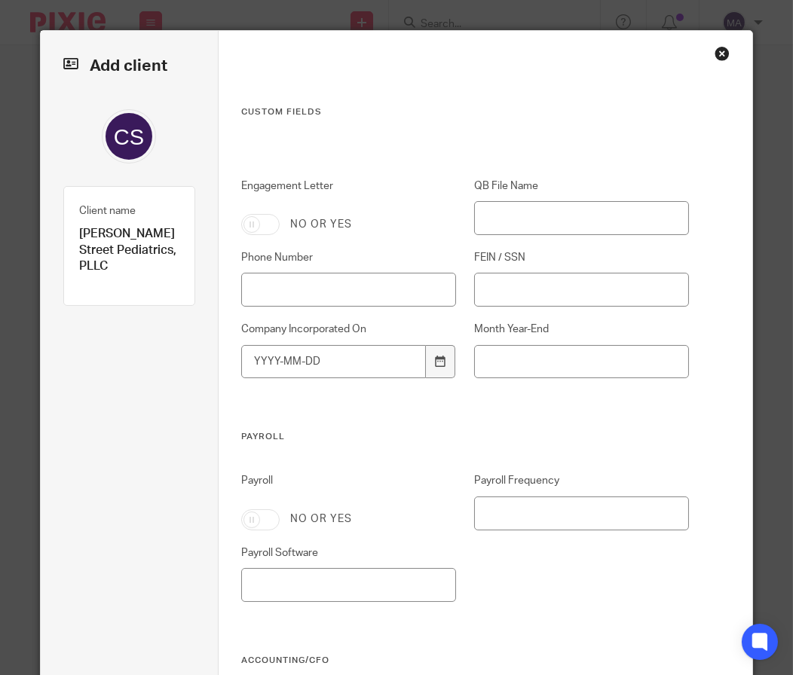
click at [251, 225] on input "Engagement Letter" at bounding box center [260, 224] width 38 height 21
checkbox input "true"
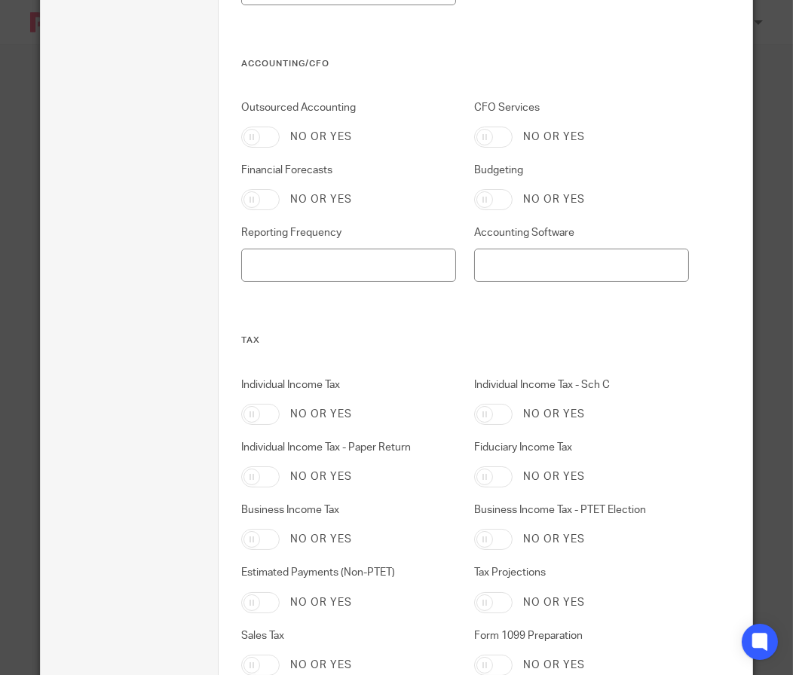
scroll to position [735, 0]
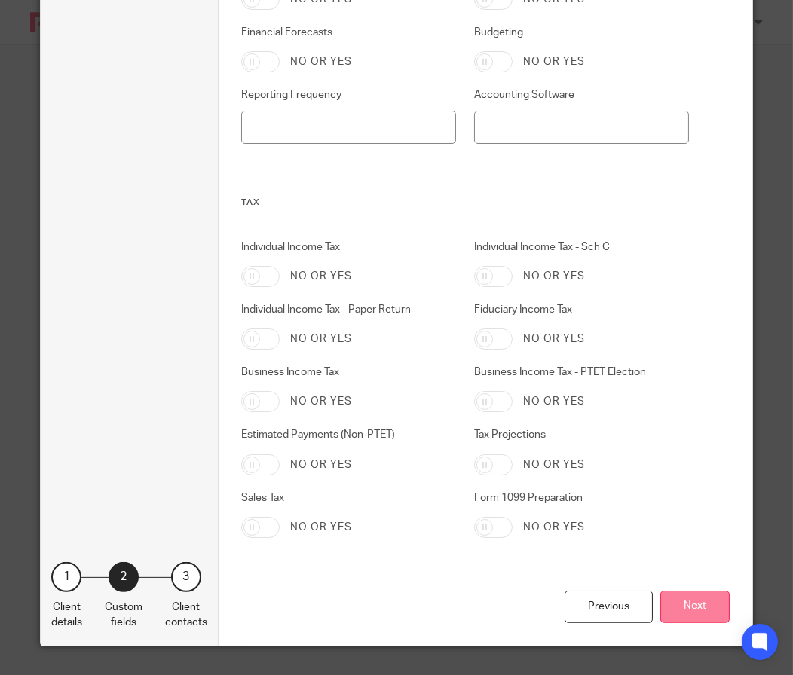
click at [680, 607] on button "Next" at bounding box center [694, 607] width 69 height 32
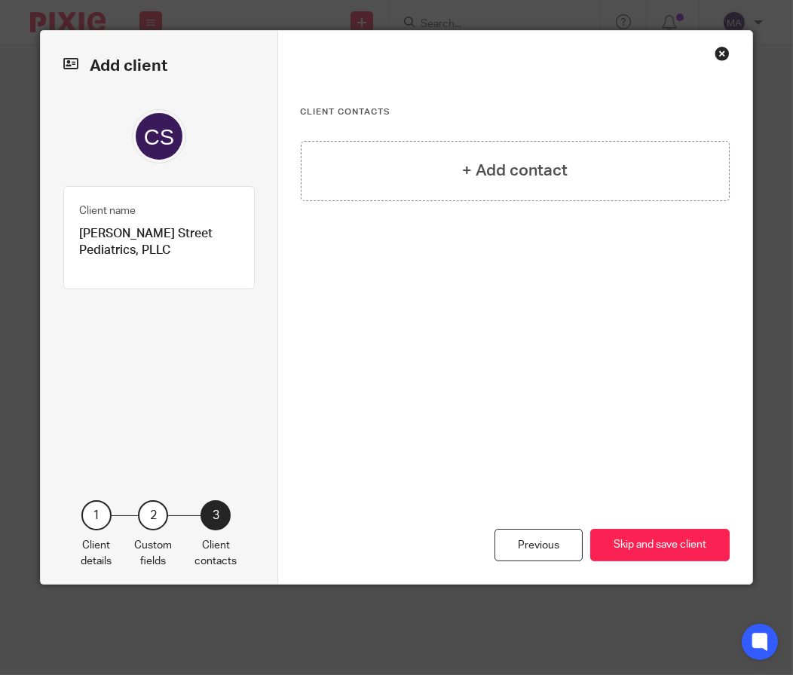
scroll to position [0, 0]
click at [668, 553] on button "Skip and save client" at bounding box center [659, 545] width 139 height 32
